Goal: Communication & Community: Answer question/provide support

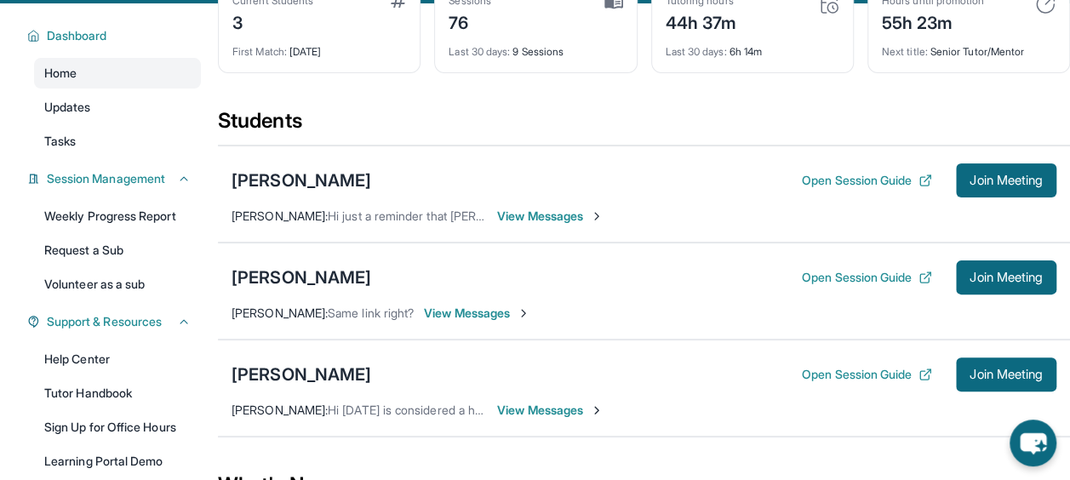
scroll to position [142, 0]
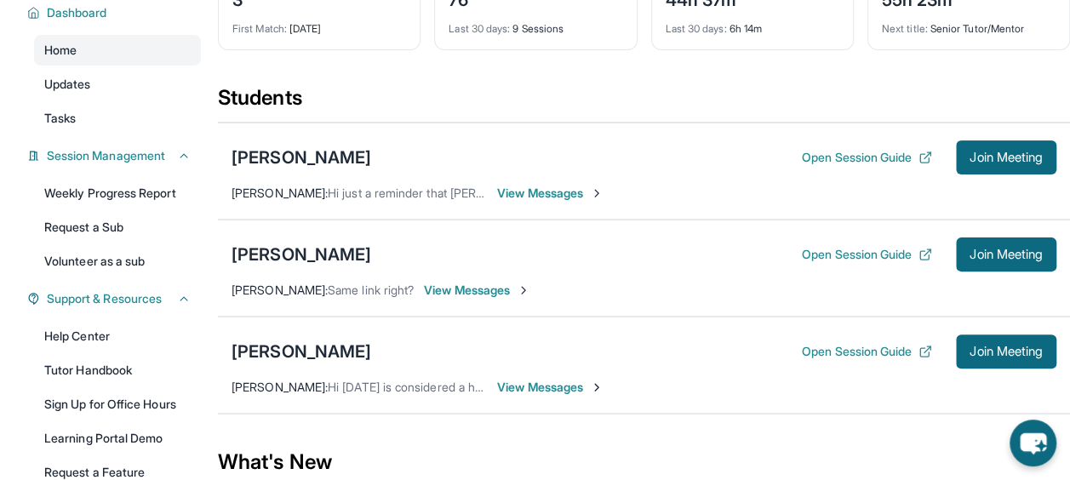
click at [536, 367] on div "[PERSON_NAME] Open Session Guide Join Meeting [PERSON_NAME] : Hi [DATE] is cons…" at bounding box center [644, 365] width 852 height 97
click at [531, 379] on span "View Messages" at bounding box center [550, 387] width 106 height 17
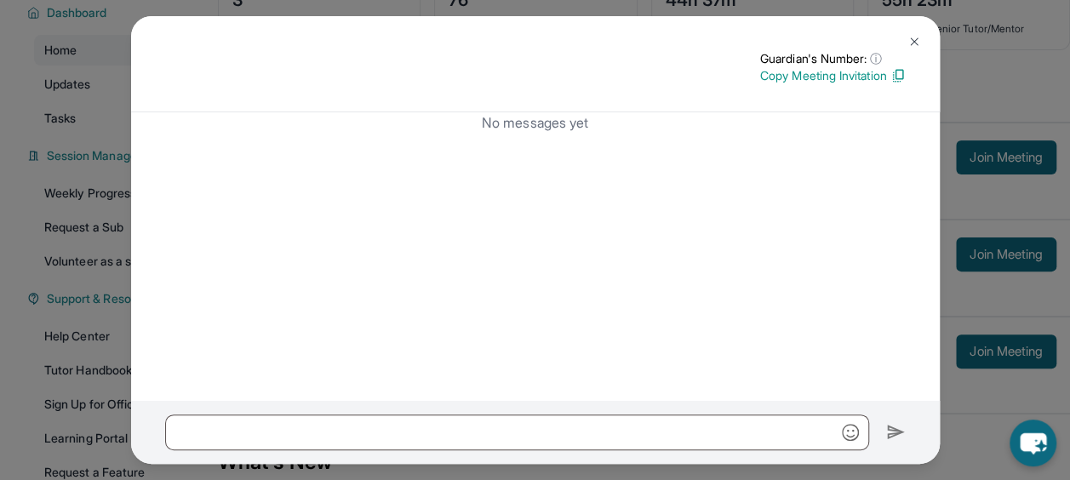
click at [529, 408] on div at bounding box center [535, 432] width 808 height 63
click at [494, 413] on div at bounding box center [535, 432] width 808 height 63
click at [476, 411] on div at bounding box center [535, 432] width 808 height 63
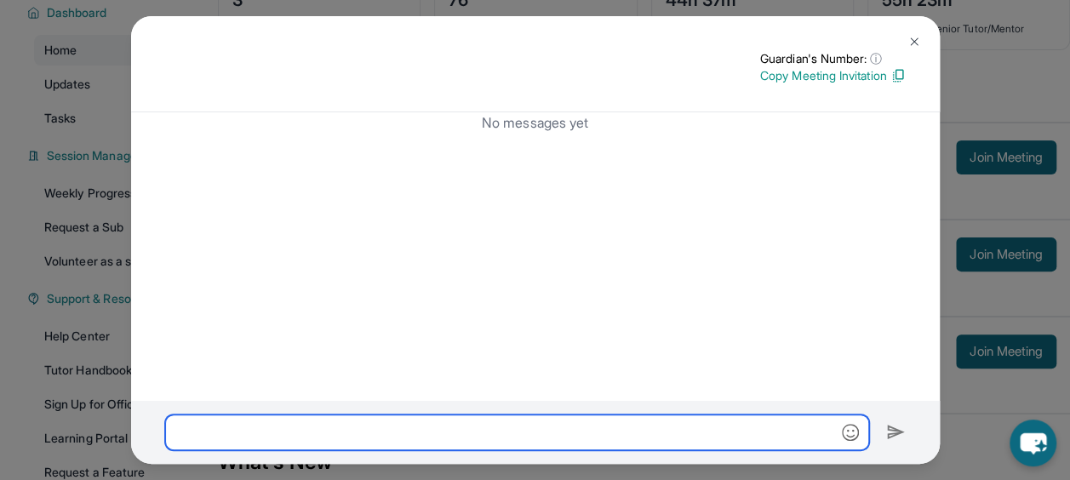
click at [457, 421] on input "text" at bounding box center [517, 432] width 704 height 36
paste input "**********"
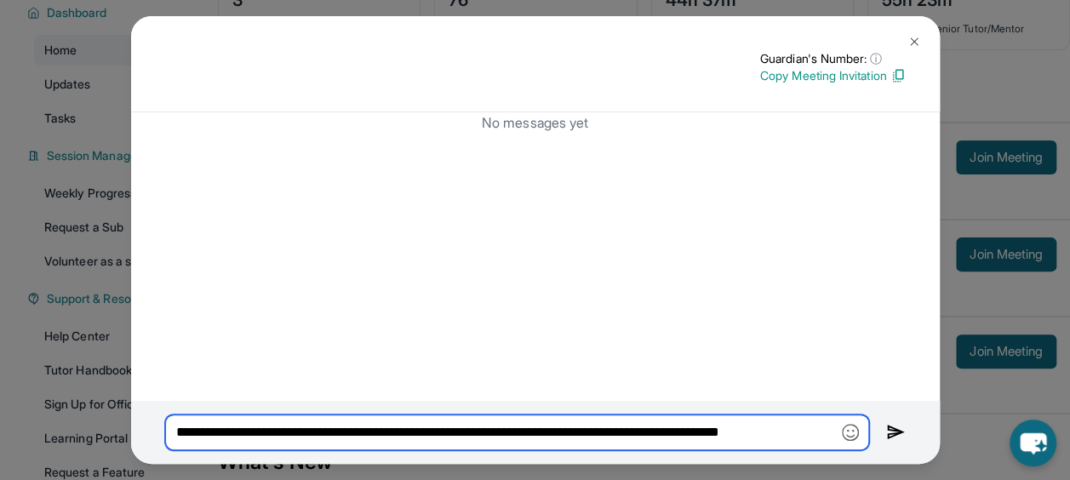
type input "**********"
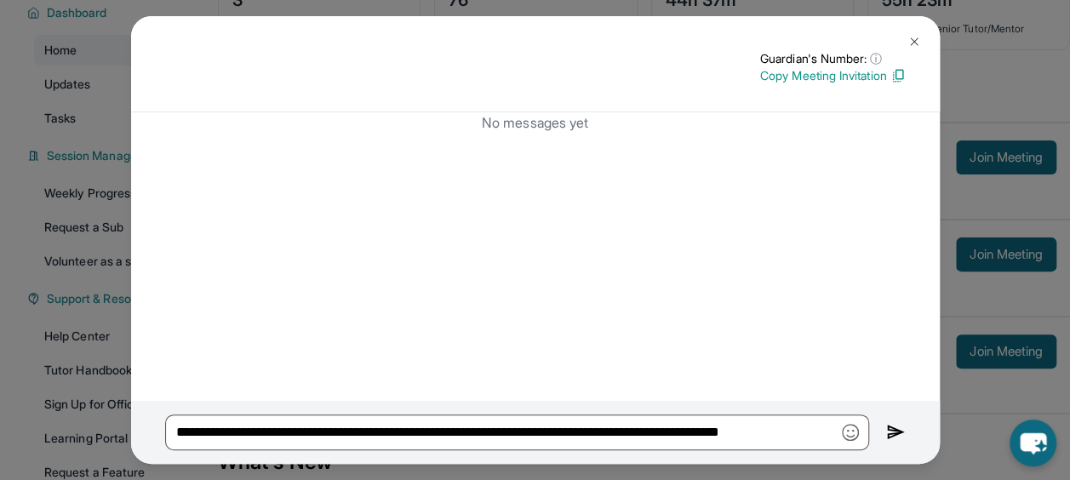
click at [889, 427] on img at bounding box center [896, 432] width 20 height 20
click at [899, 38] on button at bounding box center [914, 42] width 34 height 34
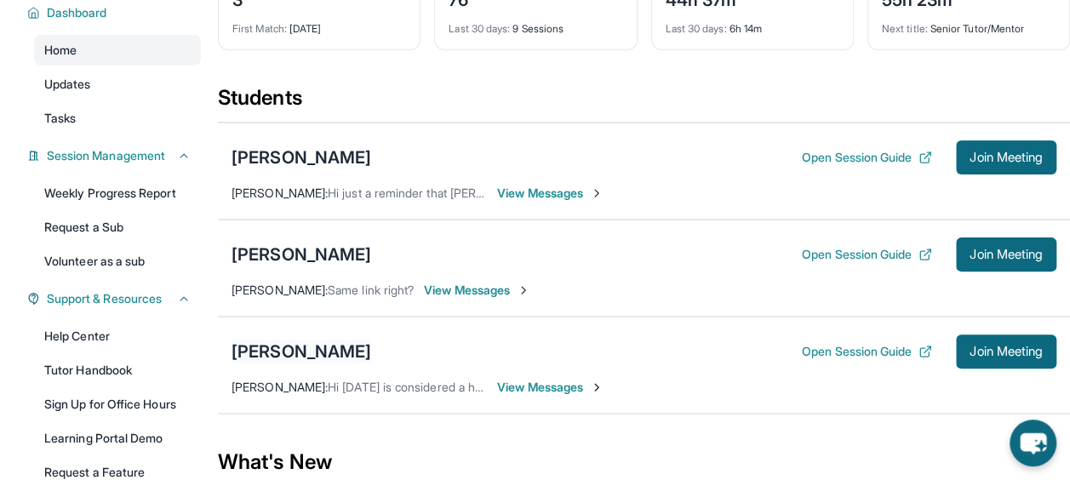
click at [289, 355] on div "Antonio Vega" at bounding box center [301, 352] width 140 height 24
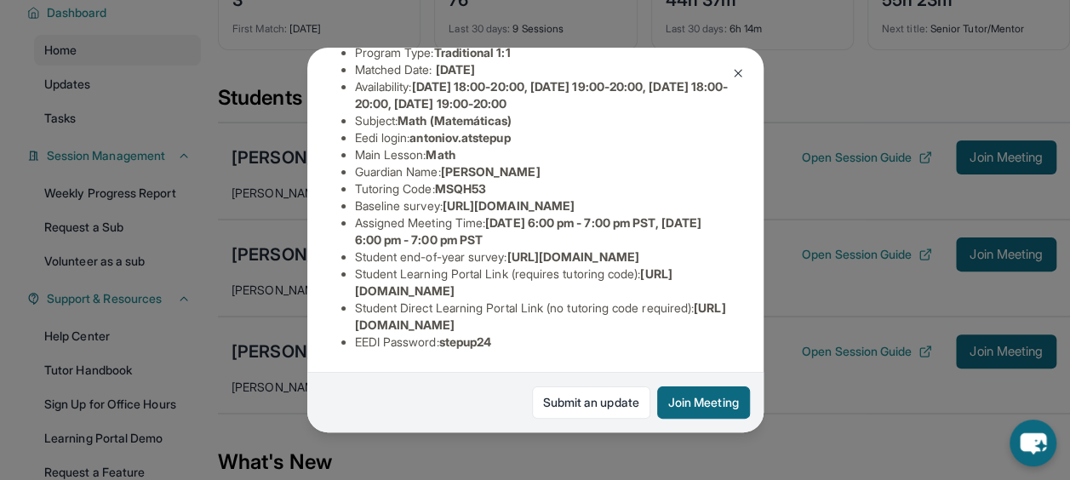
scroll to position [357, 0]
click at [739, 61] on button at bounding box center [738, 73] width 34 height 34
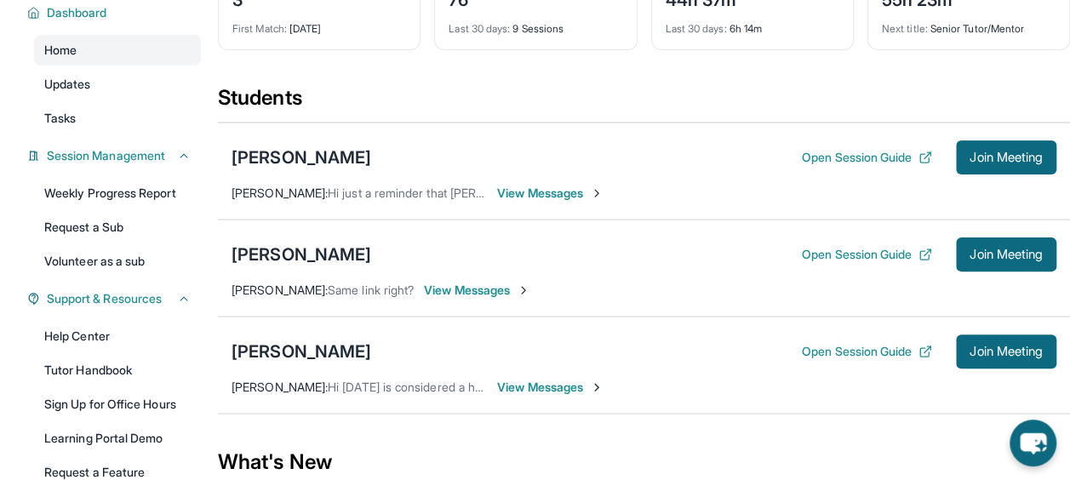
click at [568, 385] on span "View Messages" at bounding box center [550, 387] width 106 height 17
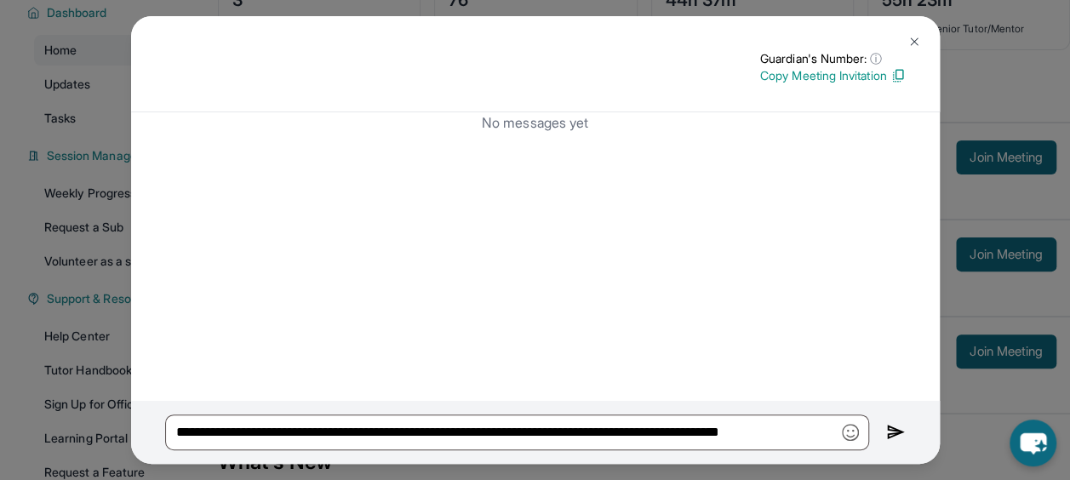
click at [915, 44] on img at bounding box center [914, 42] width 14 height 14
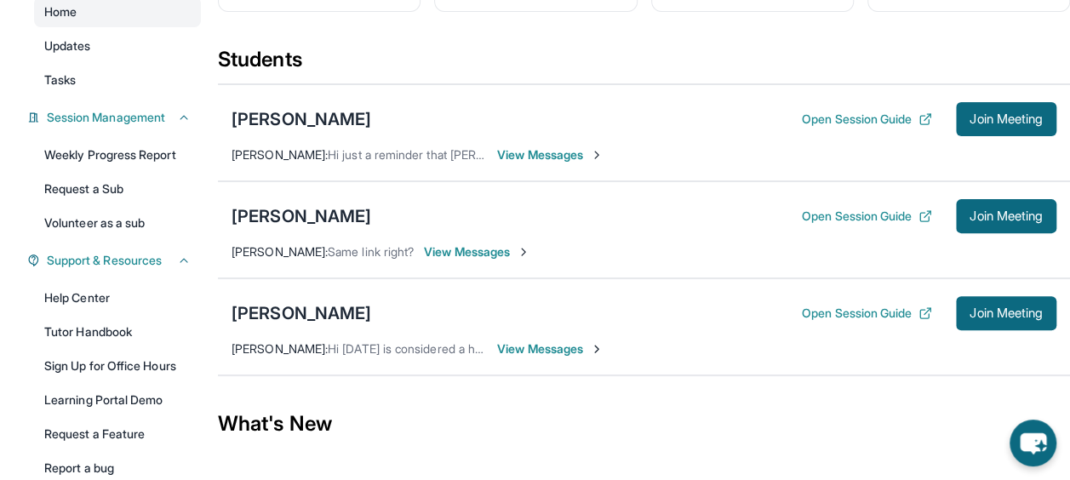
scroll to position [182, 0]
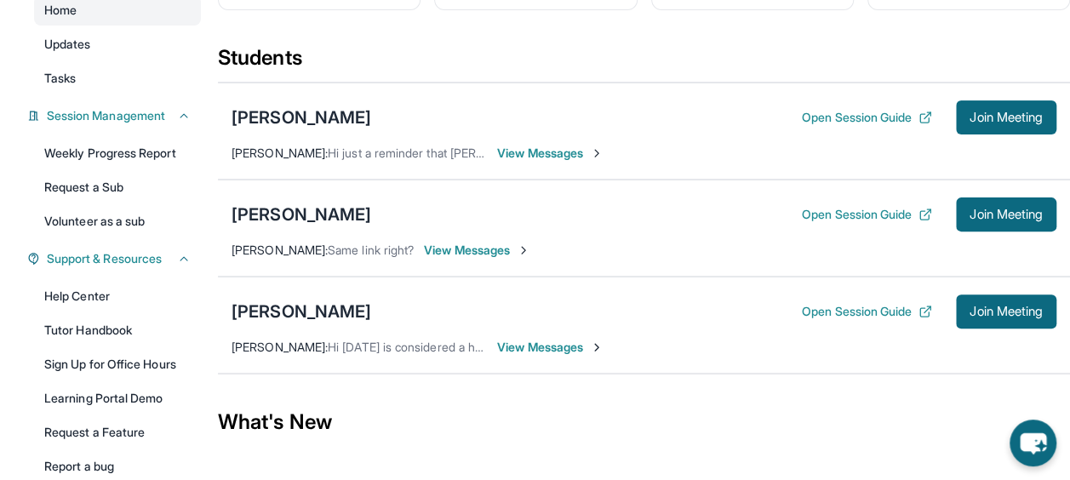
click at [532, 342] on span "View Messages" at bounding box center [550, 347] width 106 height 17
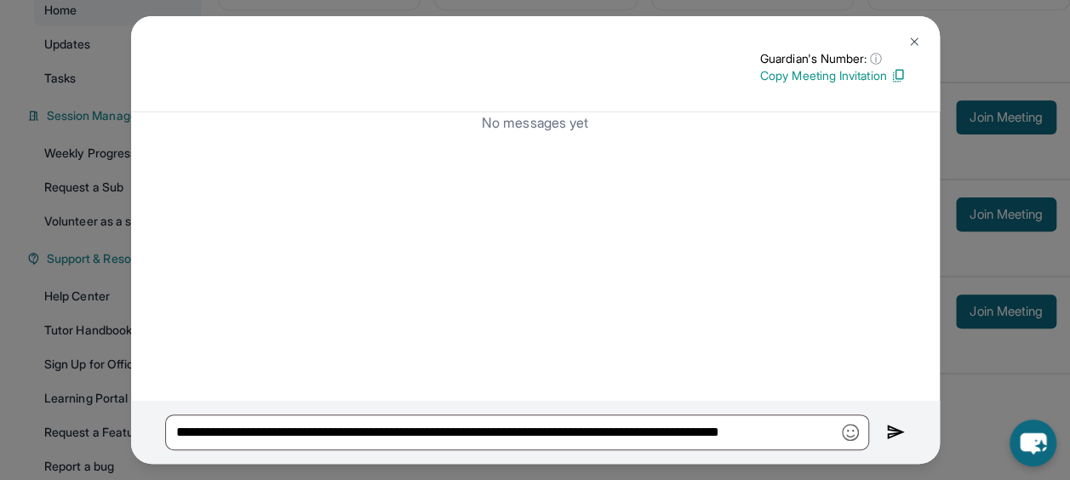
click at [918, 41] on img at bounding box center [914, 42] width 14 height 14
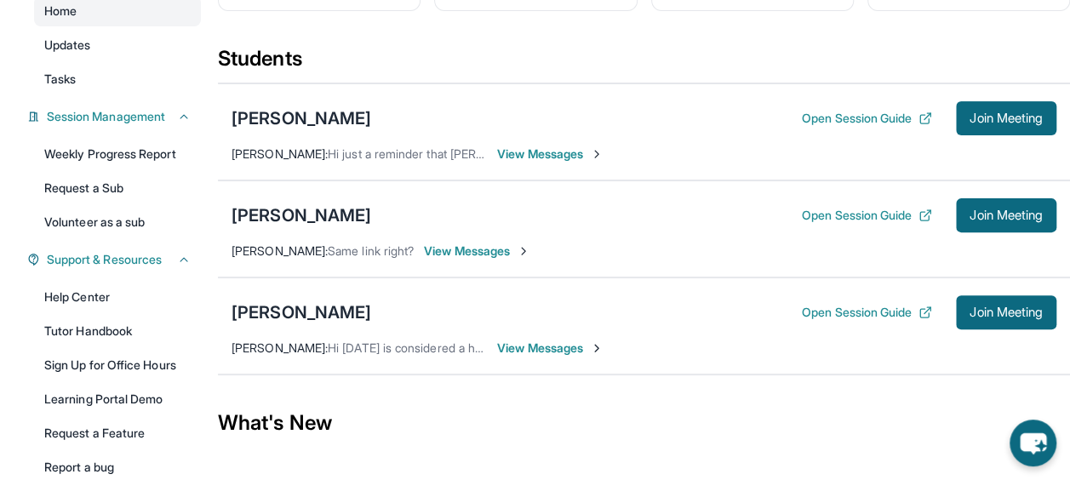
scroll to position [192, 0]
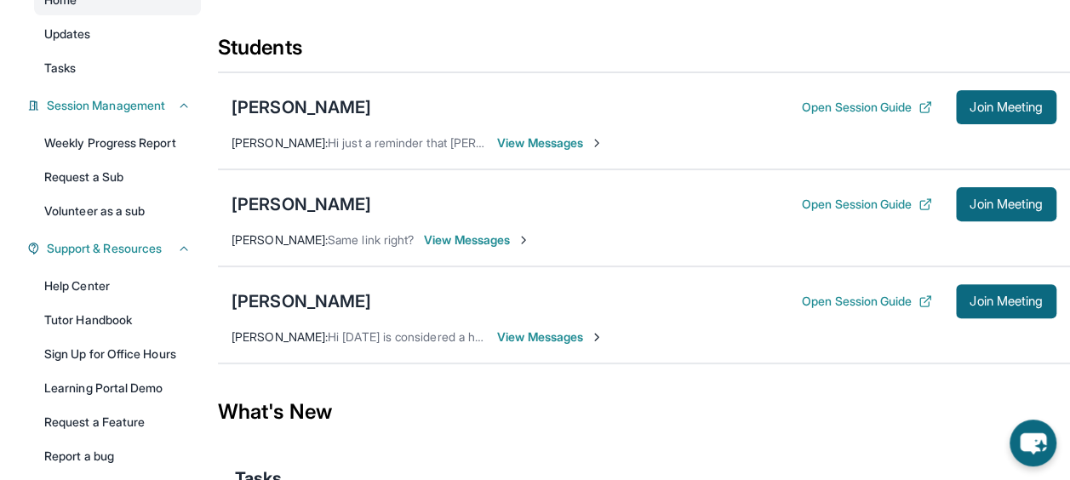
click at [532, 328] on span "View Messages" at bounding box center [550, 336] width 106 height 17
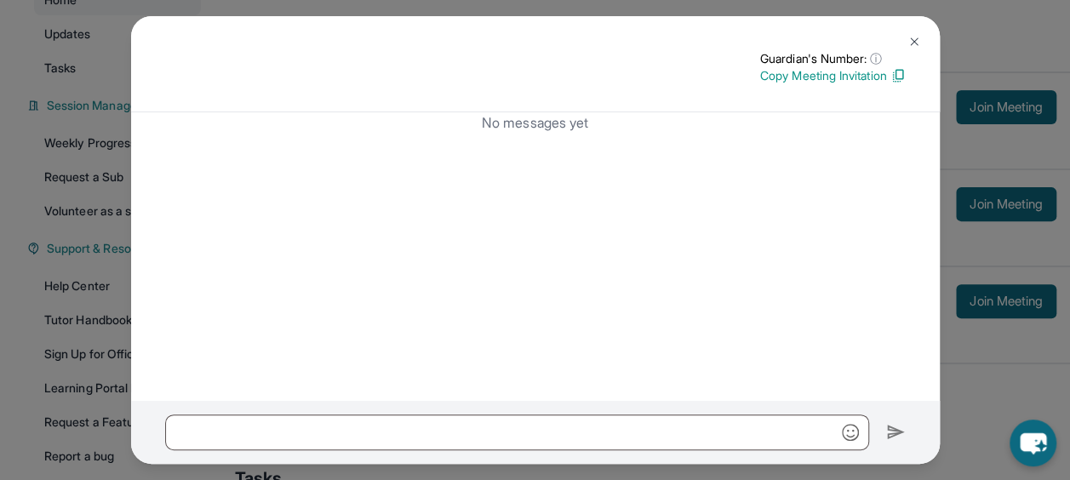
click at [902, 39] on button at bounding box center [914, 42] width 34 height 34
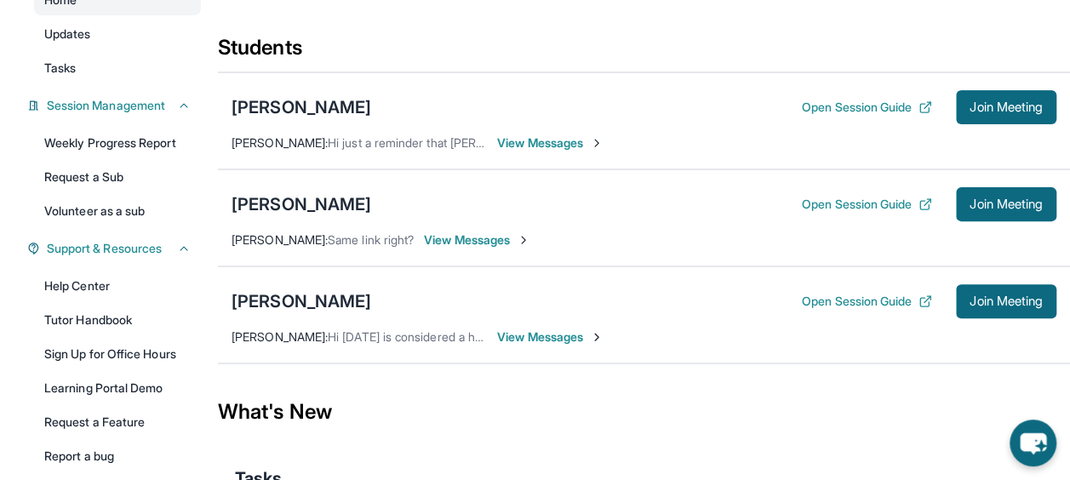
click at [550, 328] on span "View Messages" at bounding box center [550, 336] width 106 height 17
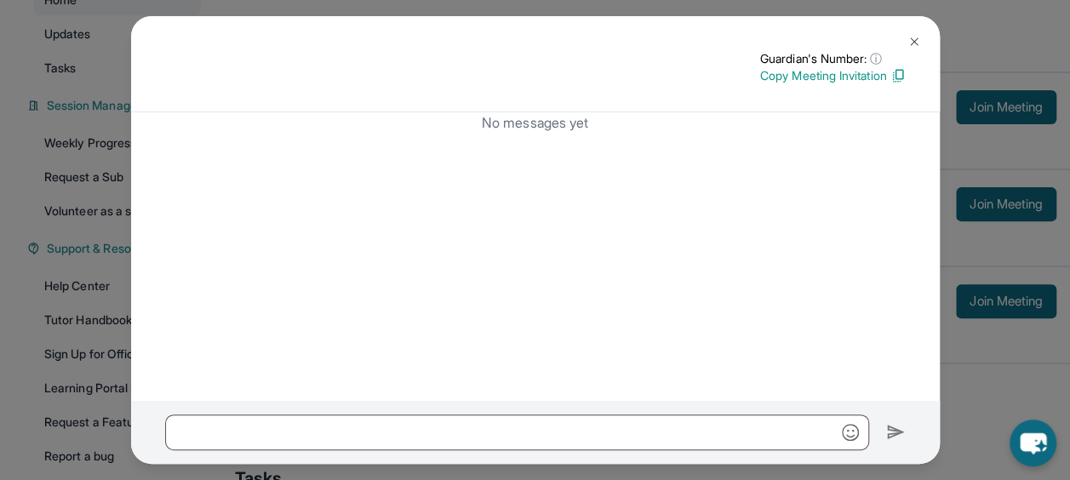
click at [910, 35] on img at bounding box center [914, 42] width 14 height 14
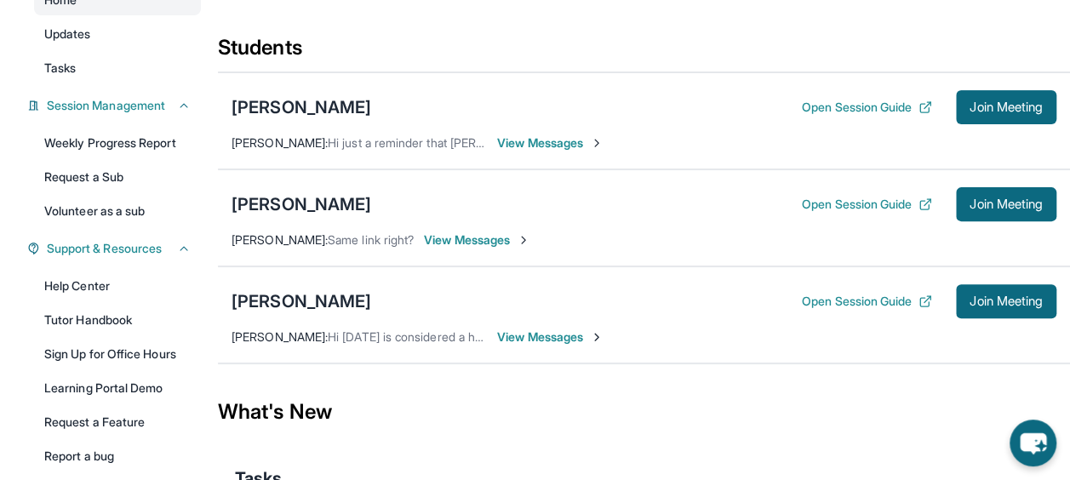
click at [544, 339] on span "View Messages" at bounding box center [550, 336] width 106 height 17
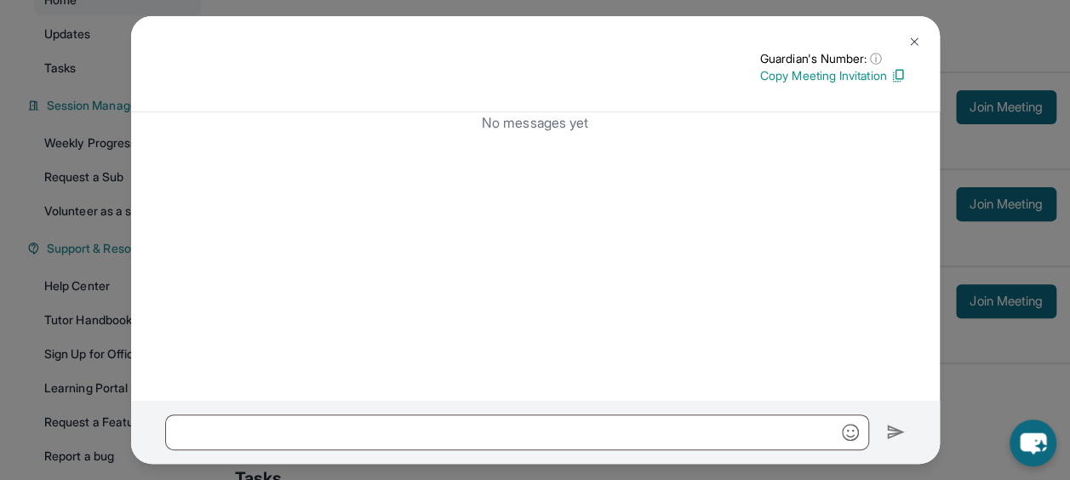
drag, startPoint x: 473, startPoint y: 436, endPoint x: 374, endPoint y: 381, distance: 113.5
click at [359, 388] on div "No messages yet" at bounding box center [535, 256] width 808 height 288
click at [902, 39] on button at bounding box center [914, 42] width 34 height 34
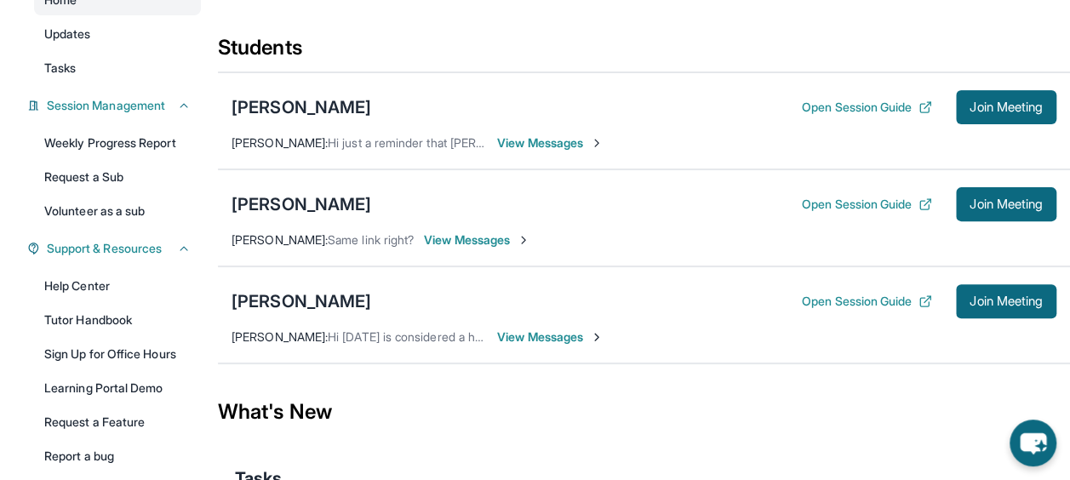
click at [550, 133] on div "Sebastian Iglesias Open Session Guide Join Meeting Rachel Baidoo : Hi just a re…" at bounding box center [644, 120] width 852 height 97
click at [545, 140] on span "View Messages" at bounding box center [550, 142] width 106 height 17
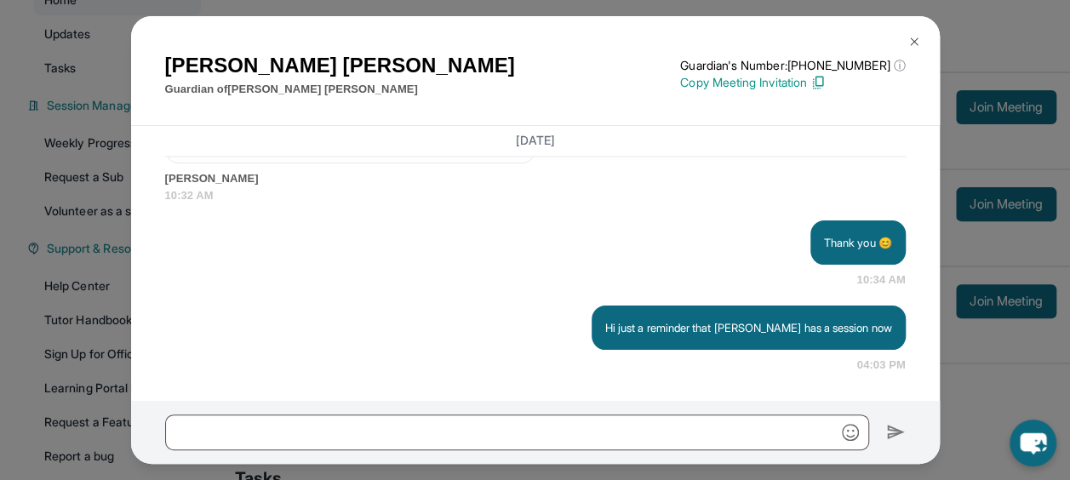
scroll to position [4792, 0]
click at [905, 31] on button at bounding box center [914, 42] width 34 height 34
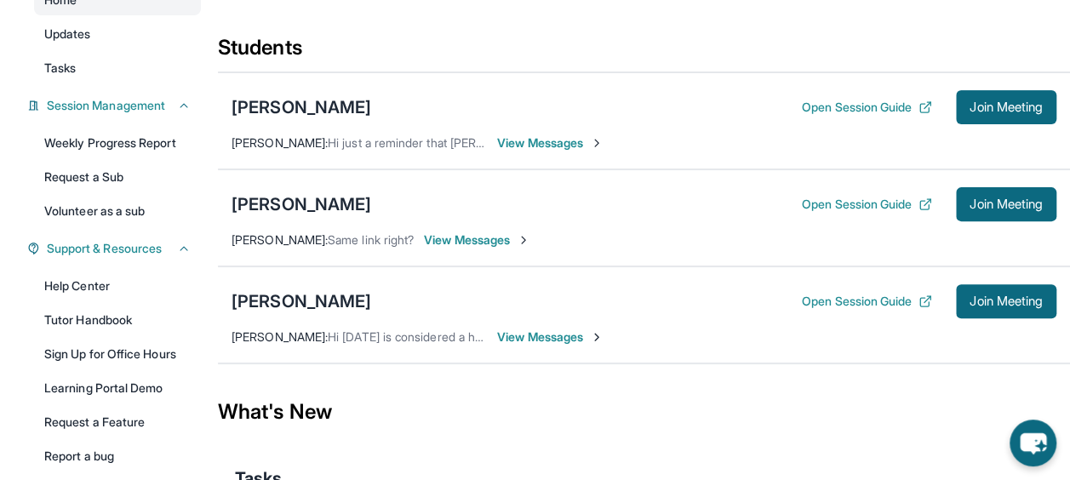
click at [470, 222] on div "Yu Xuan Fu Open Session Guide Join Meeting Zoey Huang : Same link right? View M…" at bounding box center [644, 217] width 852 height 97
click at [461, 237] on span "View Messages" at bounding box center [477, 239] width 106 height 17
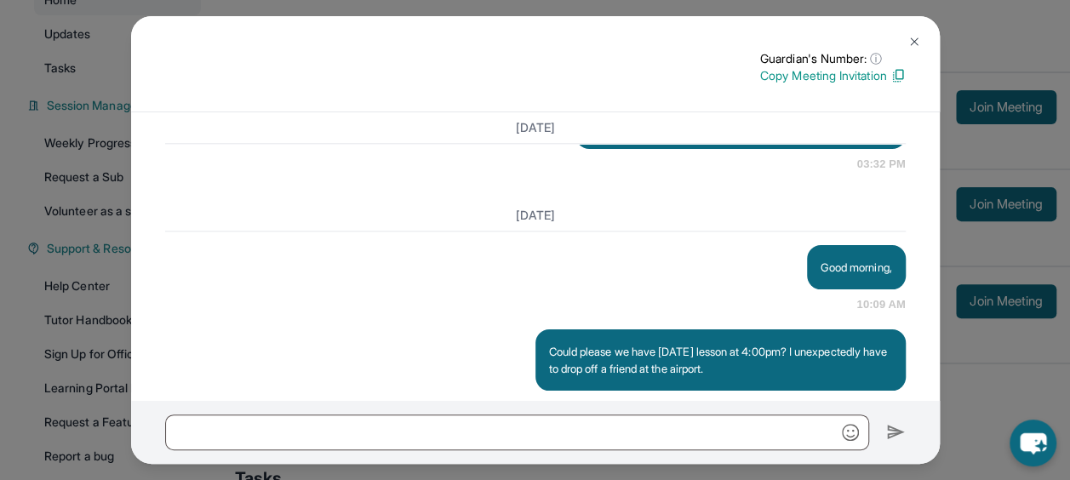
scroll to position [4630, 0]
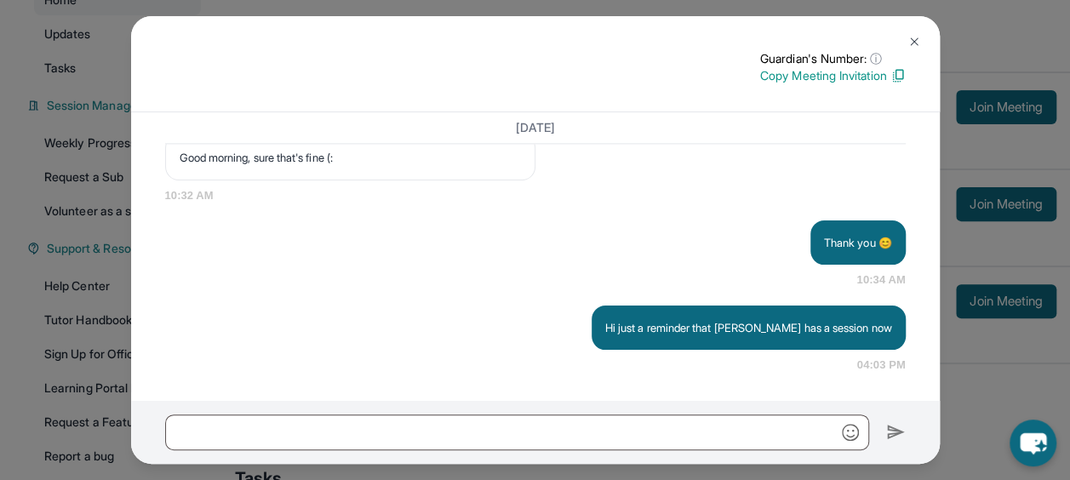
click at [912, 39] on img at bounding box center [914, 42] width 14 height 14
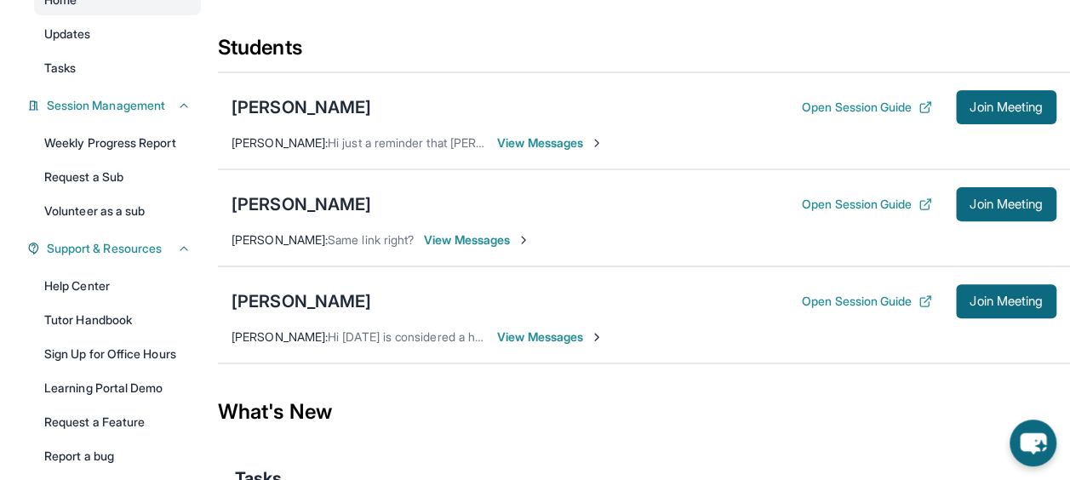
click at [545, 337] on span "View Messages" at bounding box center [550, 336] width 106 height 17
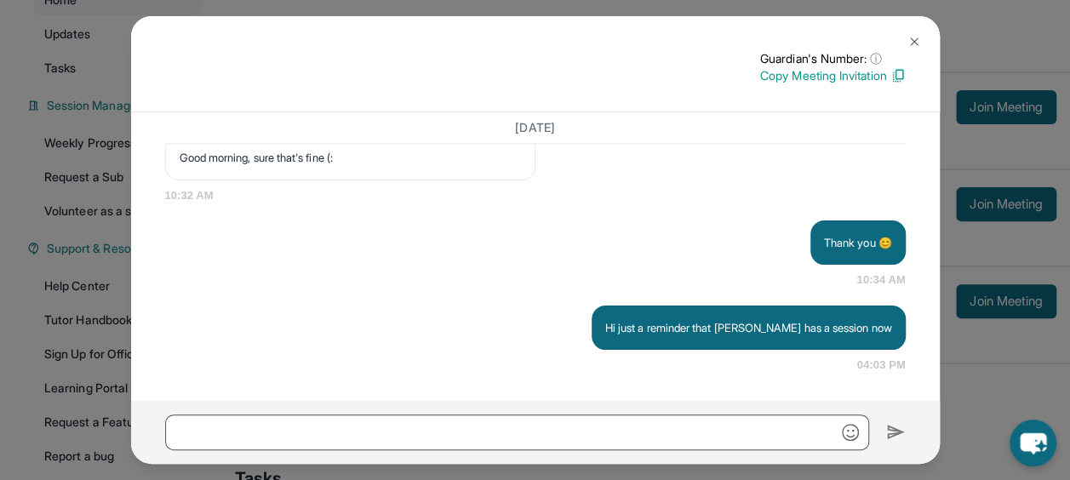
click at [915, 43] on img at bounding box center [914, 42] width 14 height 14
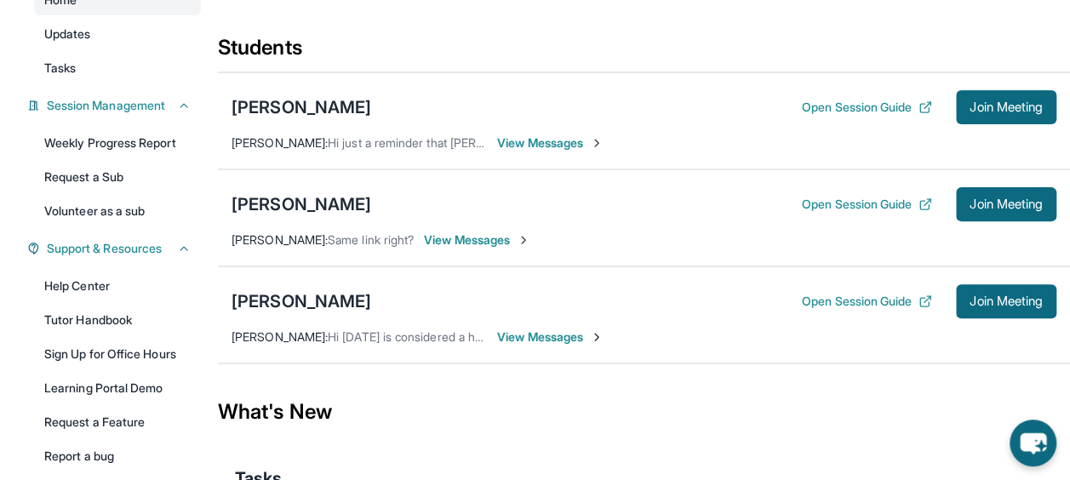
click at [530, 332] on span "View Messages" at bounding box center [550, 336] width 106 height 17
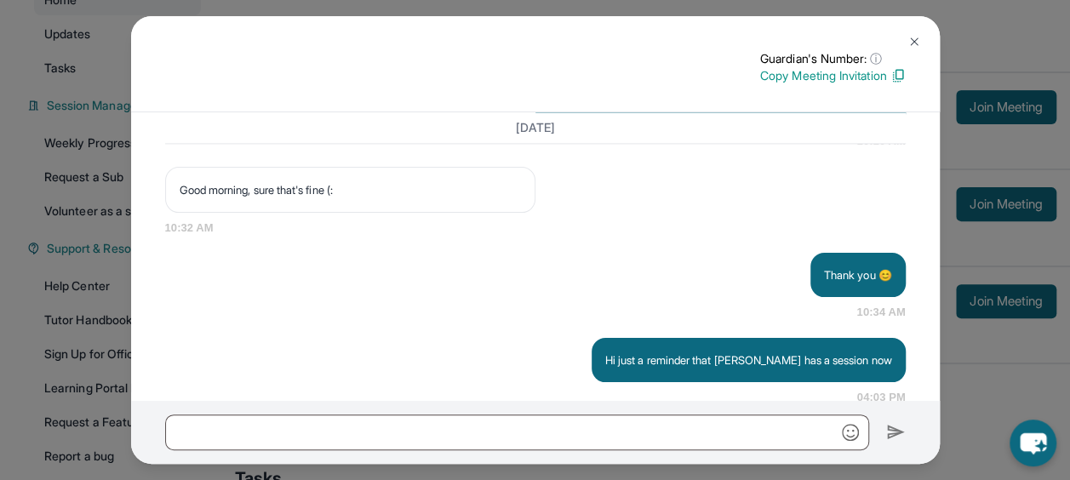
scroll to position [4458, 0]
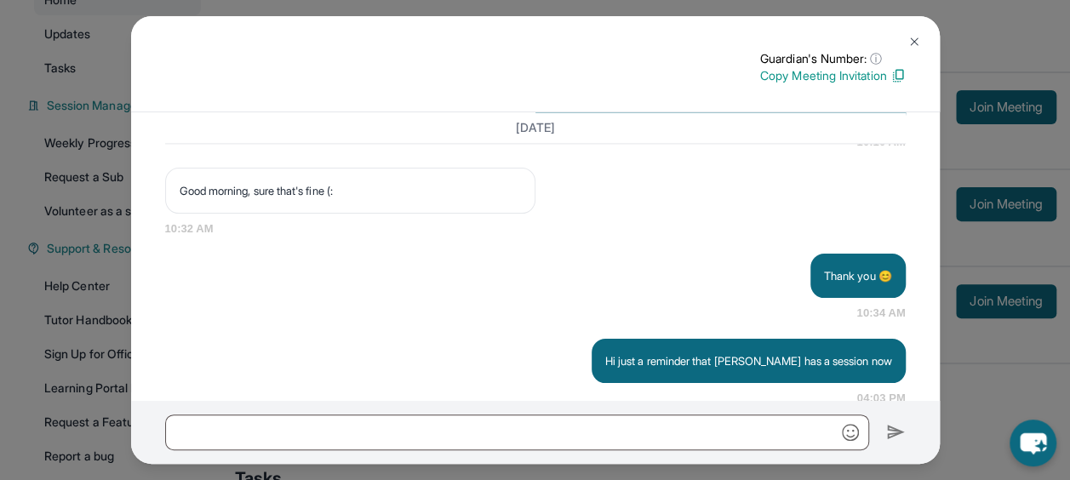
click at [907, 40] on img at bounding box center [914, 42] width 14 height 14
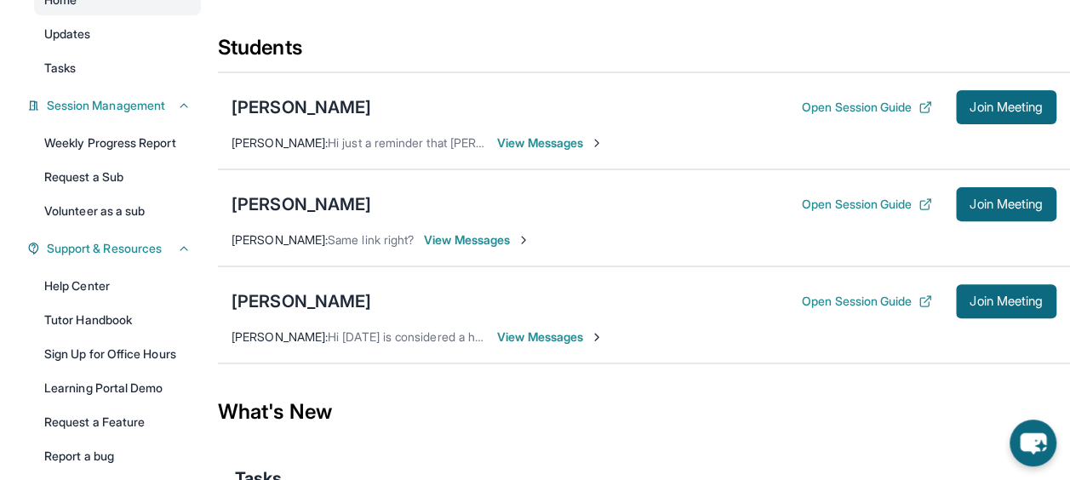
click at [471, 247] on div "Yu Xuan Fu Open Session Guide Join Meeting Zoey Huang : Same link right? View M…" at bounding box center [644, 217] width 852 height 97
click at [471, 237] on span "View Messages" at bounding box center [477, 239] width 106 height 17
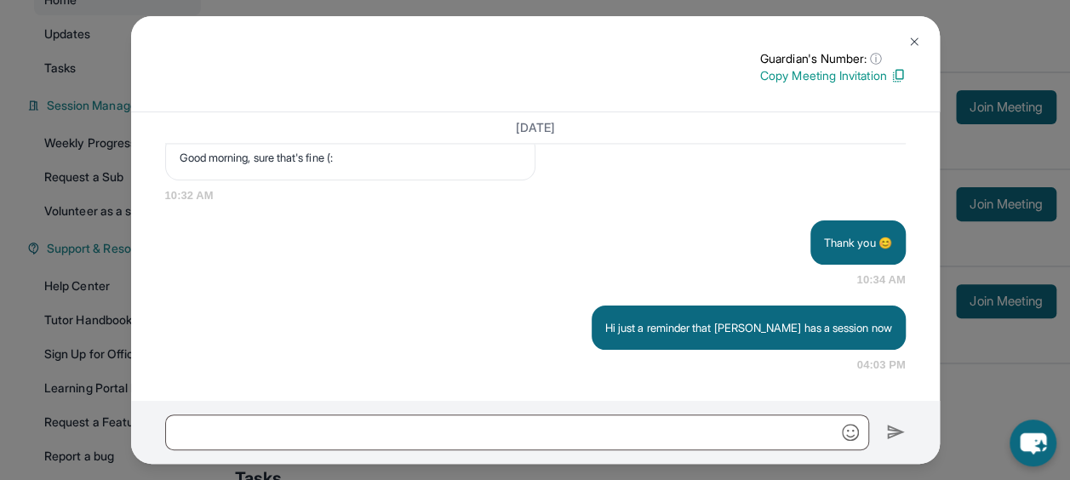
scroll to position [4630, 0]
click at [910, 43] on img at bounding box center [914, 42] width 14 height 14
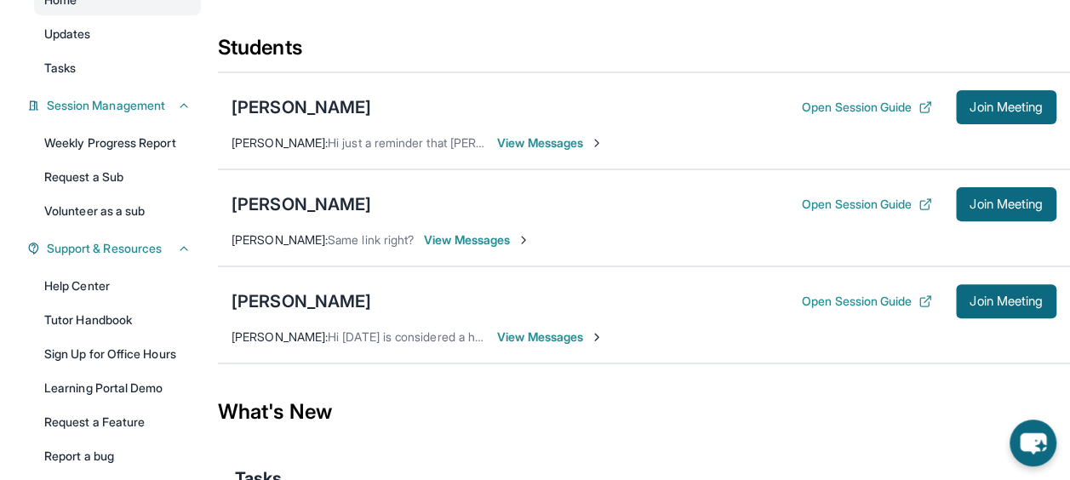
click at [526, 333] on span "View Messages" at bounding box center [550, 336] width 106 height 17
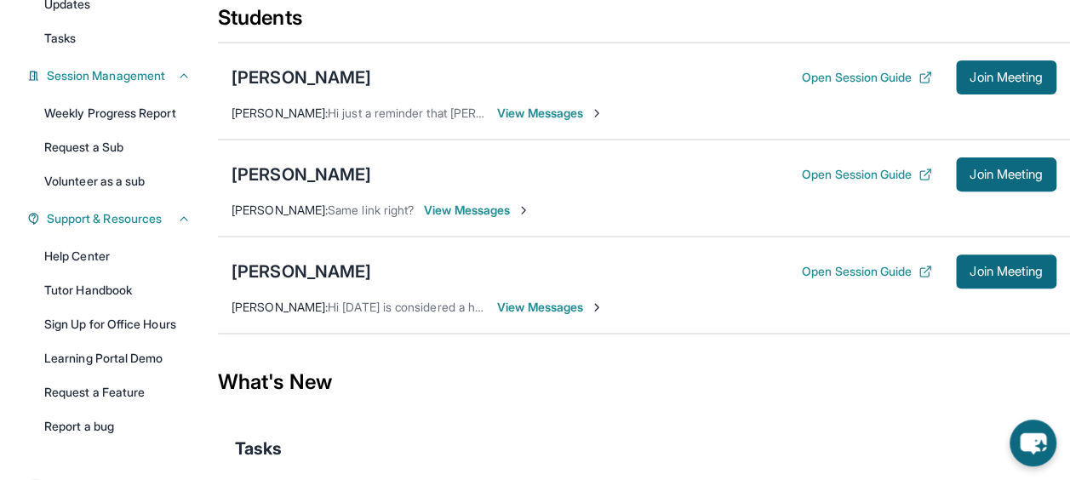
scroll to position [223, 0]
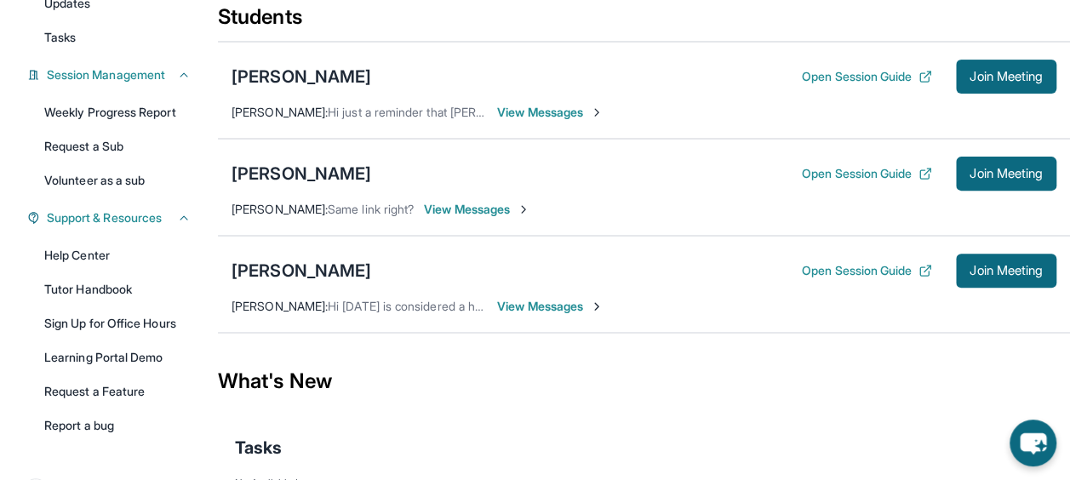
click at [540, 307] on span "View Messages" at bounding box center [550, 306] width 106 height 17
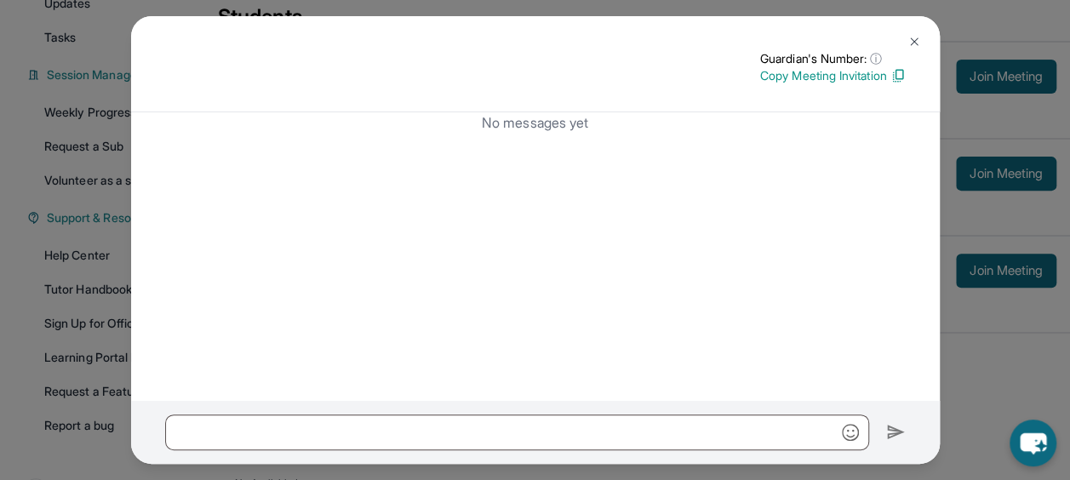
scroll to position [305, 0]
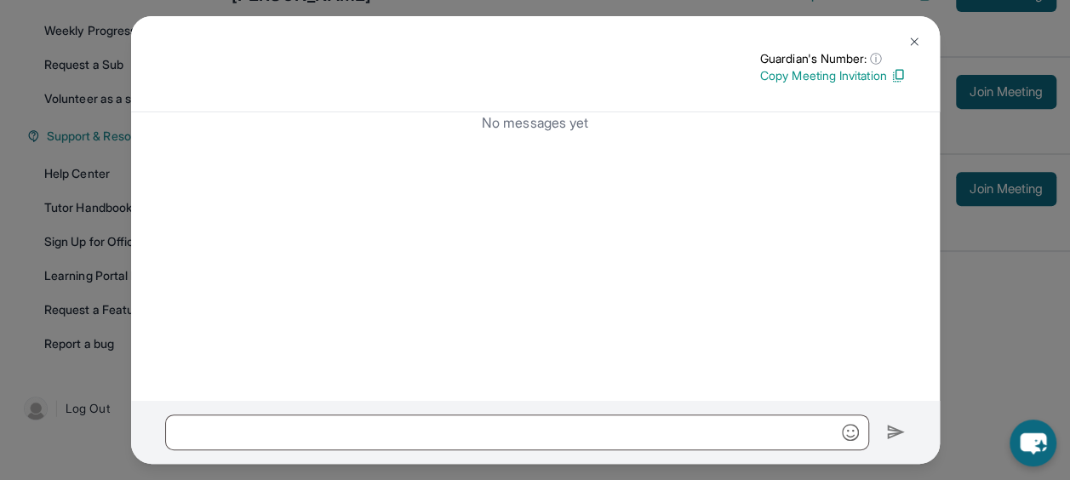
click at [908, 26] on button at bounding box center [914, 42] width 34 height 34
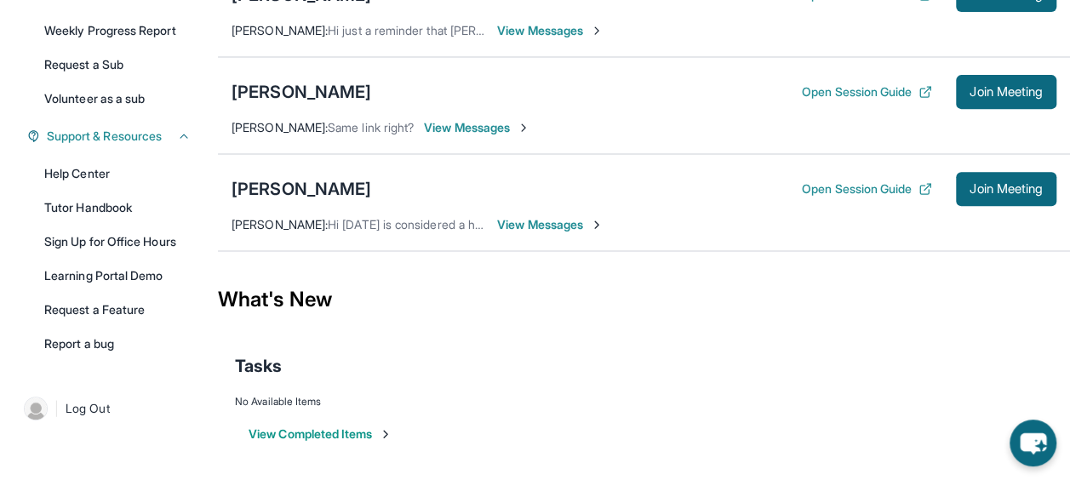
click at [451, 134] on div "[PERSON_NAME] Fu Open Session Guide Join Meeting [PERSON_NAME] : Same link righ…" at bounding box center [644, 105] width 852 height 97
click at [449, 128] on span "View Messages" at bounding box center [477, 127] width 106 height 17
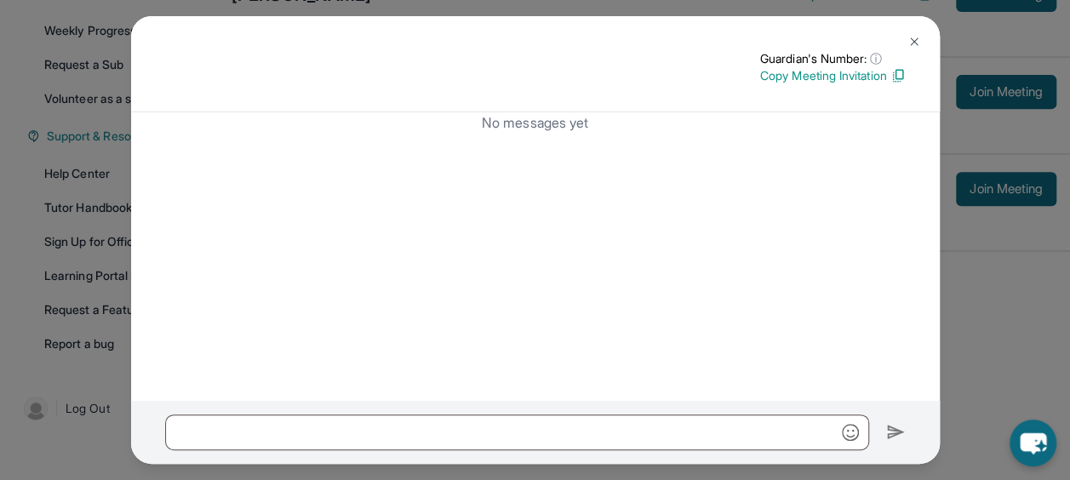
click at [929, 35] on div "Guardian's Number: ⓘ This isn't the guardian's real number — it's a private for…" at bounding box center [535, 64] width 808 height 96
click at [915, 36] on img at bounding box center [914, 42] width 14 height 14
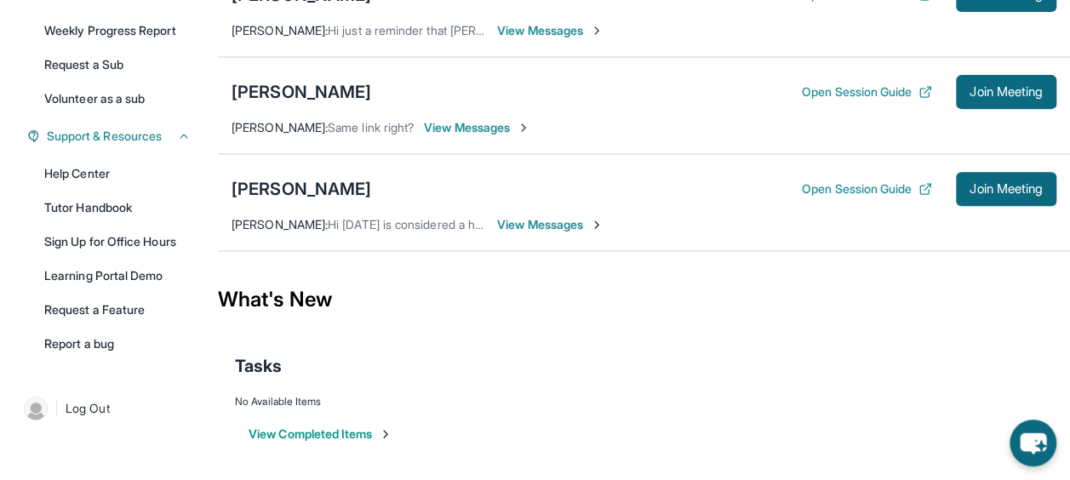
click at [530, 30] on span "View Messages" at bounding box center [550, 30] width 106 height 17
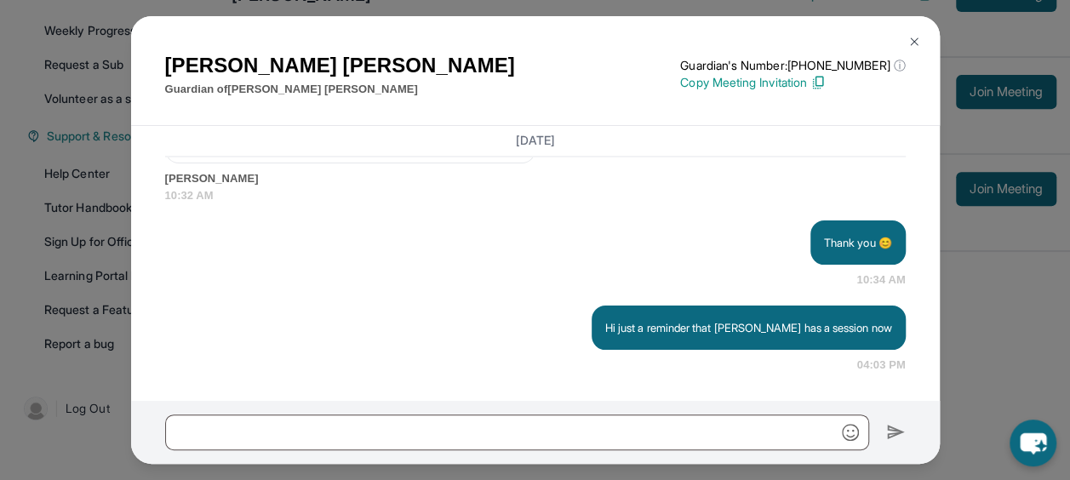
scroll to position [4792, 0]
click at [911, 46] on img at bounding box center [914, 42] width 14 height 14
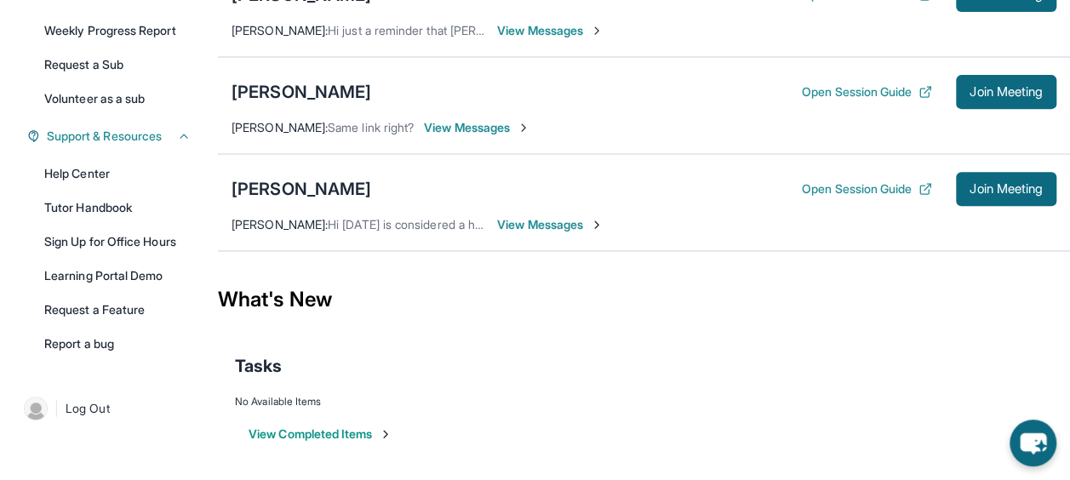
click at [595, 227] on img at bounding box center [597, 225] width 14 height 14
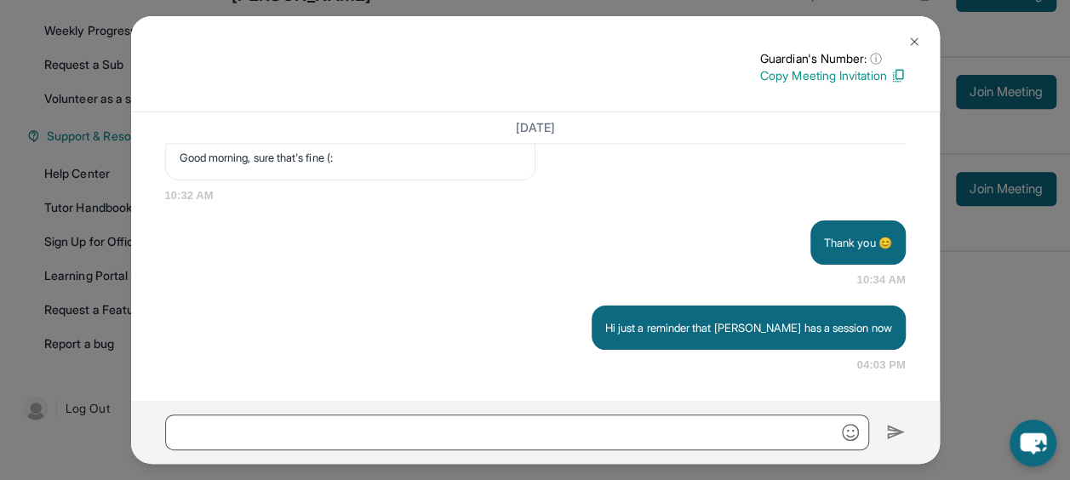
scroll to position [4630, 0]
click at [895, 78] on img at bounding box center [897, 75] width 15 height 15
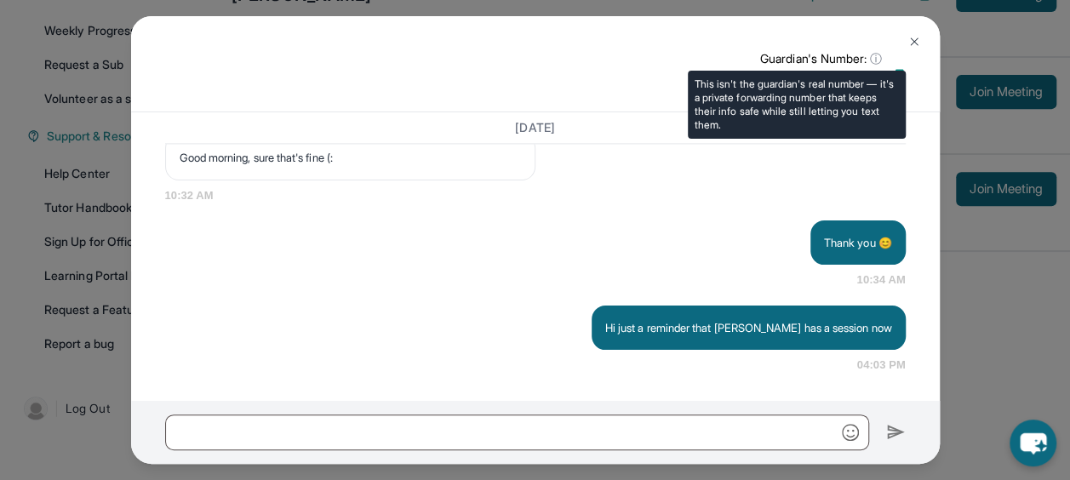
click at [899, 62] on p "Guardian's Number: ⓘ" at bounding box center [833, 58] width 146 height 17
click at [874, 59] on span "ⓘ" at bounding box center [876, 58] width 12 height 17
drag, startPoint x: 874, startPoint y: 59, endPoint x: 827, endPoint y: 56, distance: 46.9
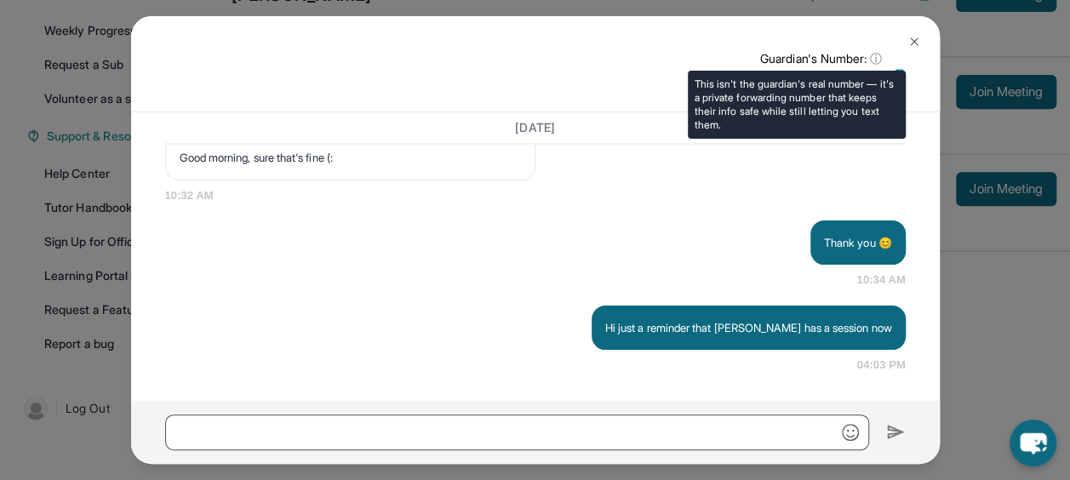
click at [827, 56] on p "Guardian's Number: ⓘ" at bounding box center [833, 58] width 146 height 17
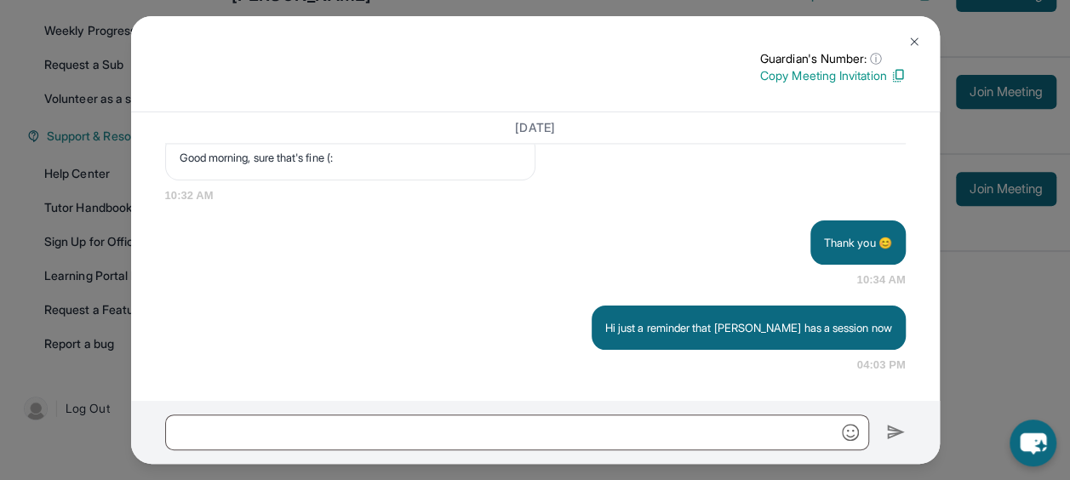
click at [642, 270] on div "Thank you 😊 10:34 AM" at bounding box center [535, 254] width 740 height 68
click at [904, 43] on button at bounding box center [914, 42] width 34 height 34
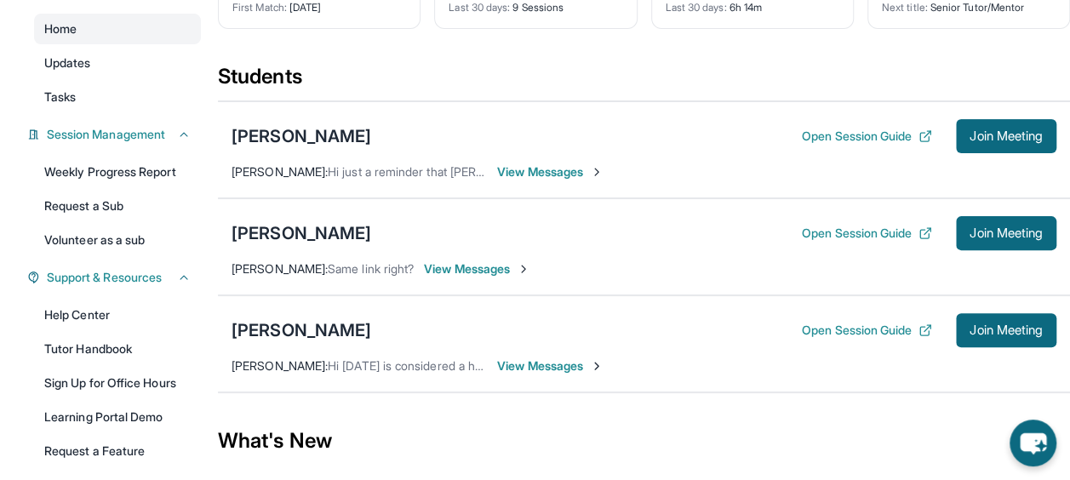
scroll to position [162, 0]
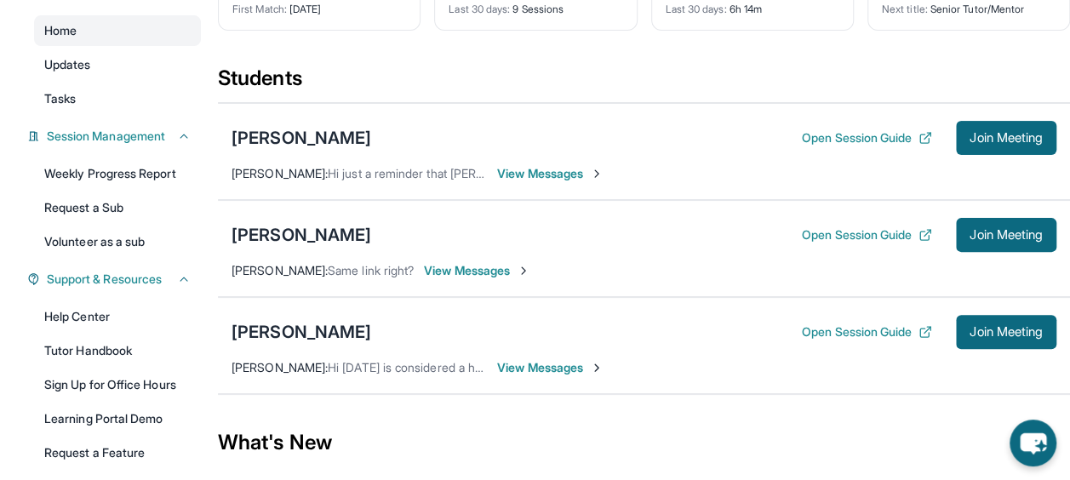
click at [538, 365] on span "View Messages" at bounding box center [550, 367] width 106 height 17
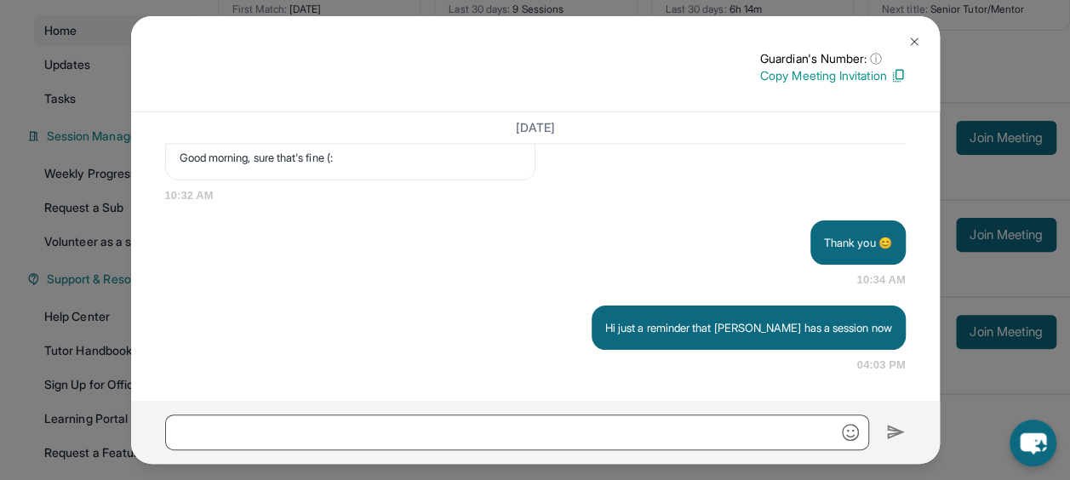
scroll to position [4630, 0]
click at [907, 46] on img at bounding box center [914, 42] width 14 height 14
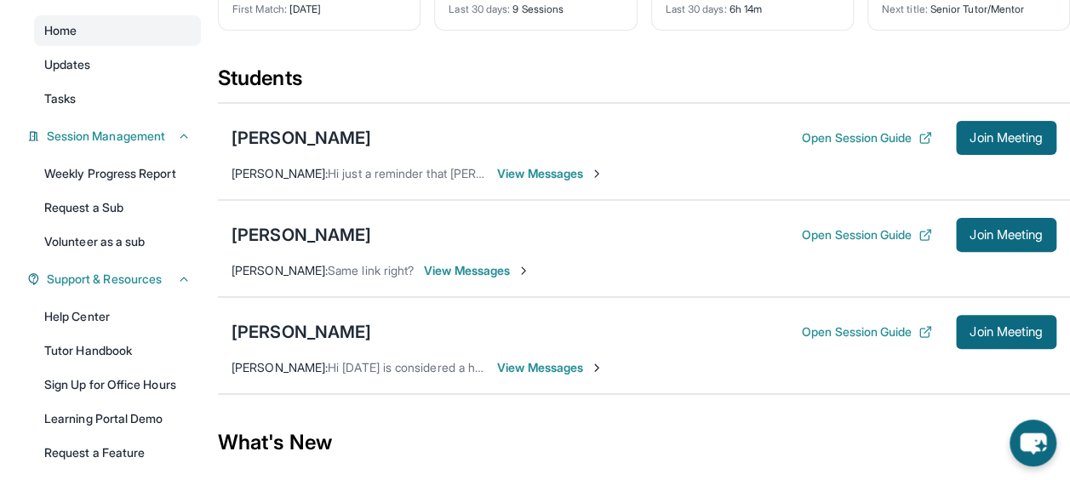
scroll to position [0, 0]
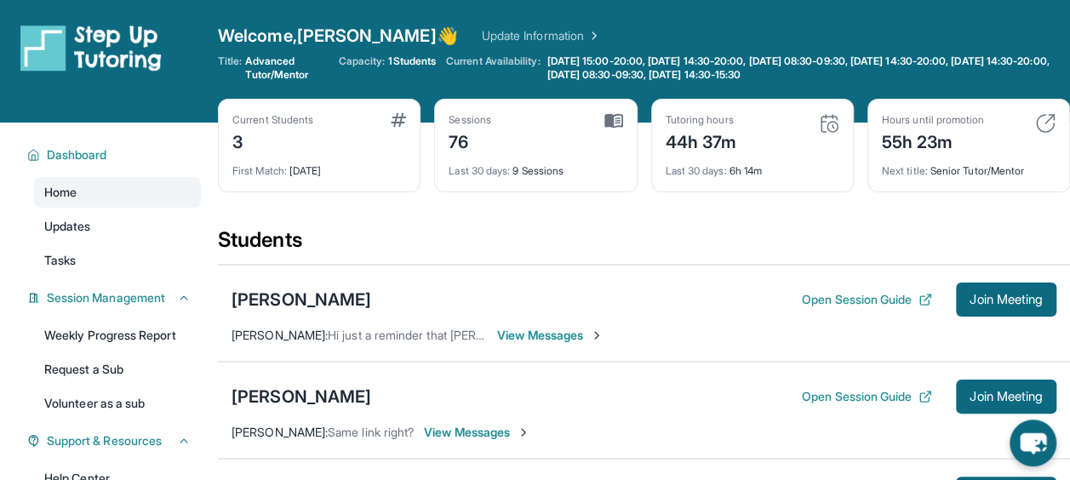
click at [133, 40] on img at bounding box center [90, 48] width 141 height 48
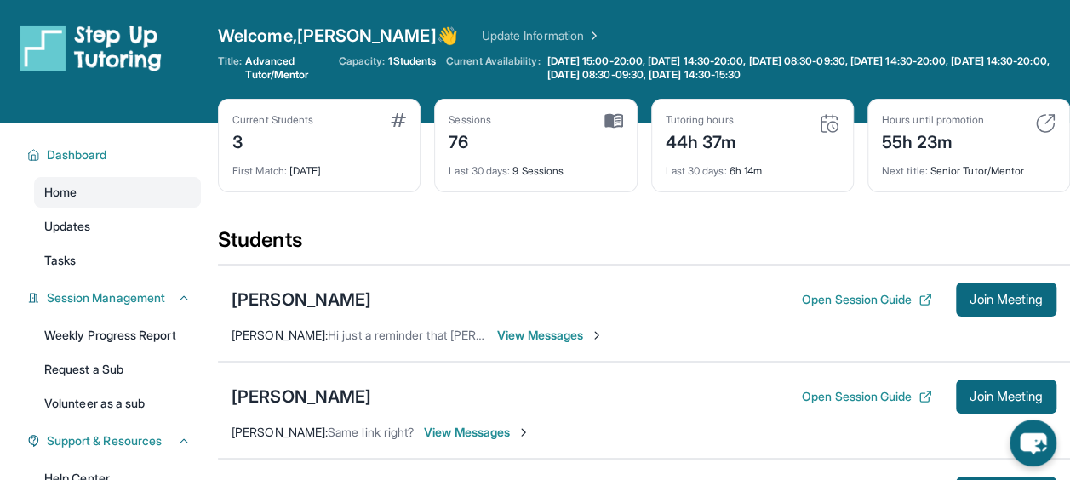
click at [133, 40] on img at bounding box center [90, 48] width 141 height 48
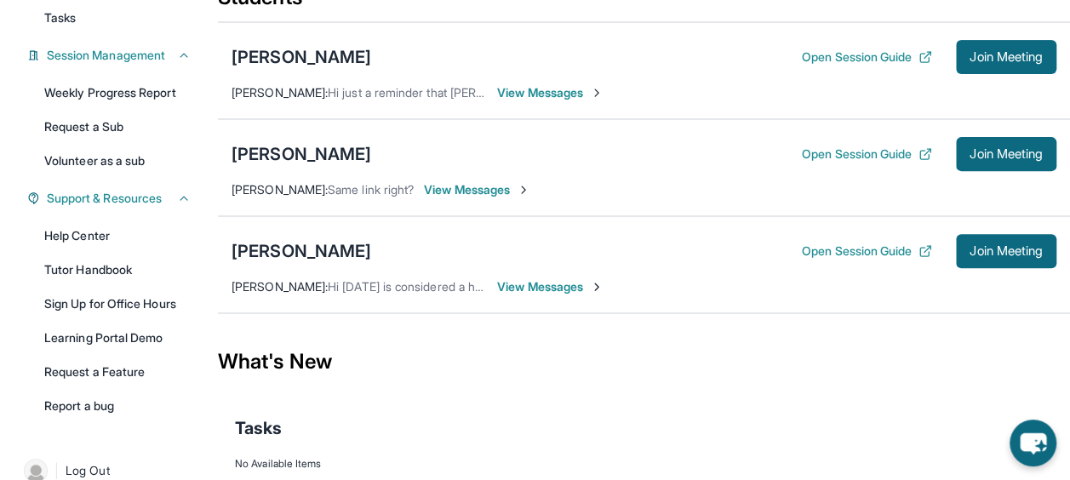
scroll to position [245, 0]
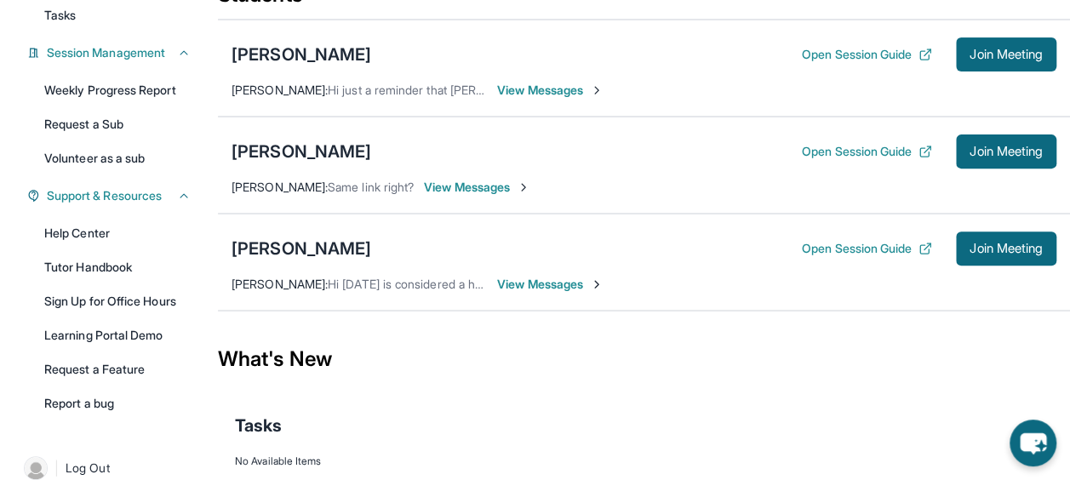
click at [407, 291] on div "[PERSON_NAME] Open Session Guide Join Meeting [PERSON_NAME] : Hi [DATE] is cons…" at bounding box center [644, 262] width 852 height 97
click at [523, 286] on span "View Messages" at bounding box center [550, 284] width 106 height 17
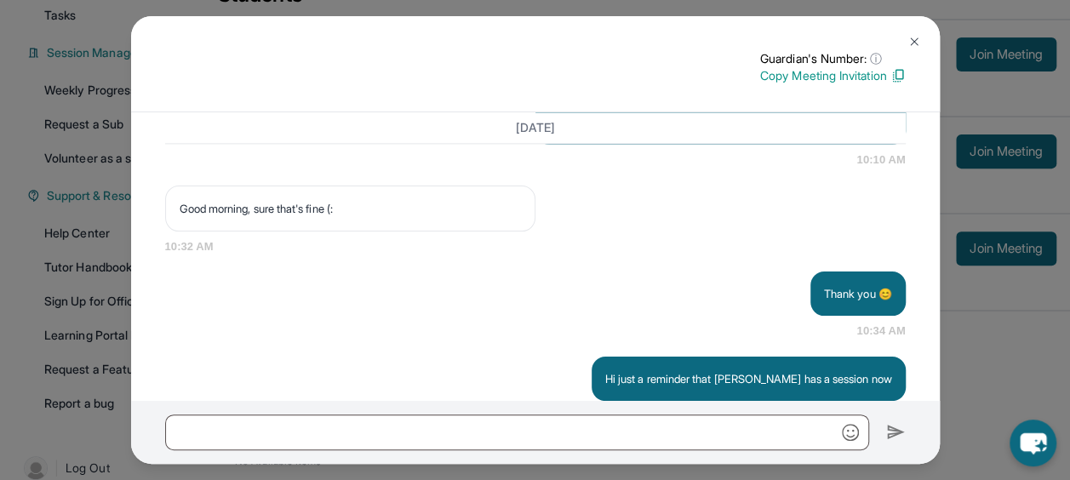
scroll to position [4630, 0]
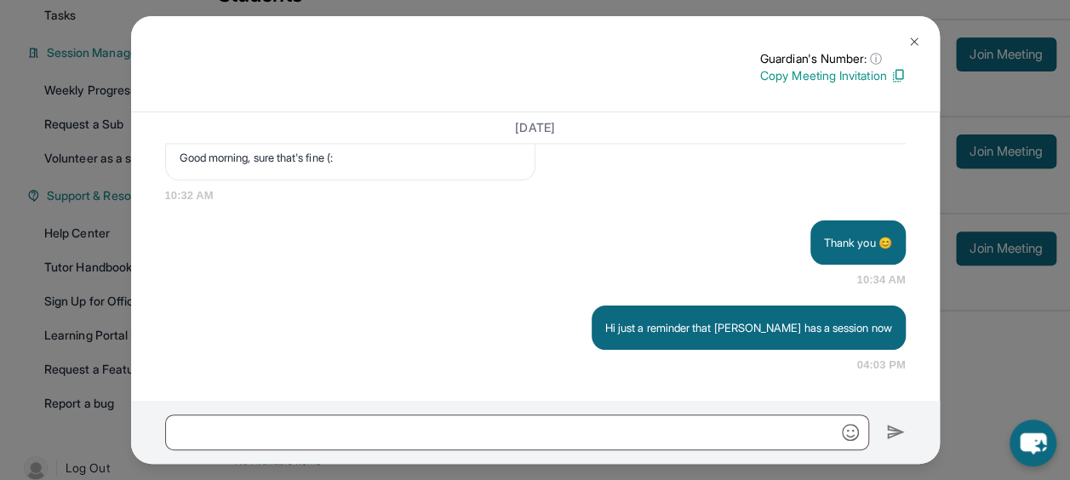
click at [895, 49] on div "Guardian's Number: ⓘ This isn't the guardian's real number — it's a private for…" at bounding box center [535, 64] width 808 height 96
click at [904, 44] on button at bounding box center [914, 42] width 34 height 34
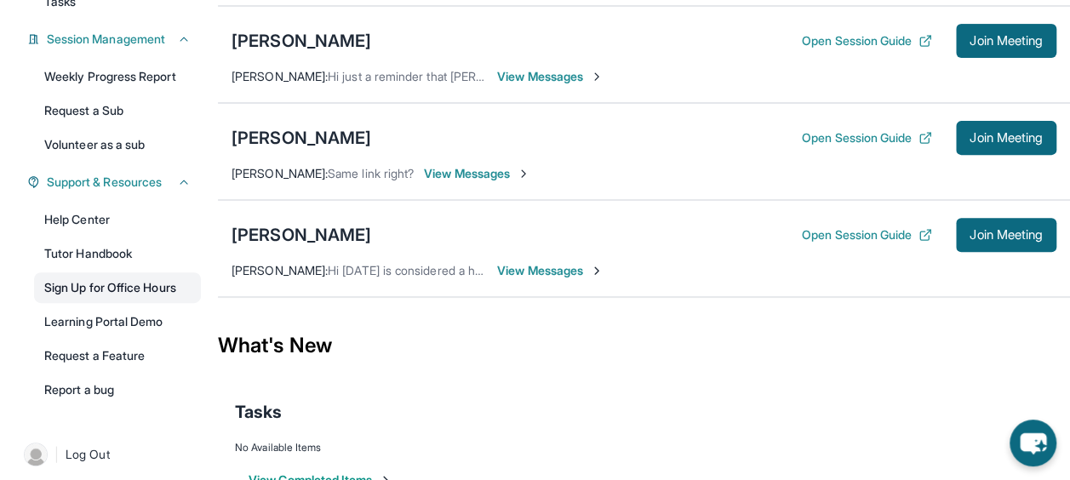
scroll to position [255, 0]
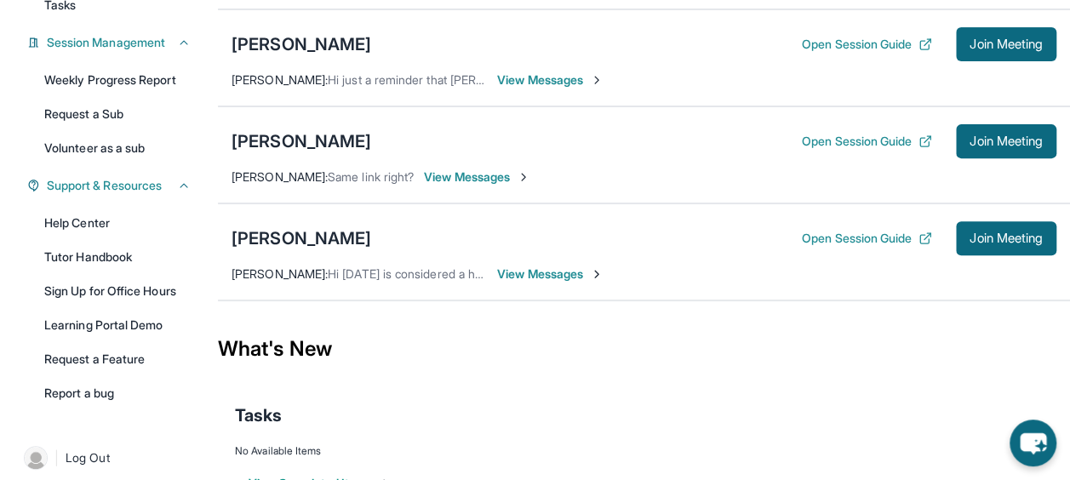
click at [530, 275] on span "View Messages" at bounding box center [550, 273] width 106 height 17
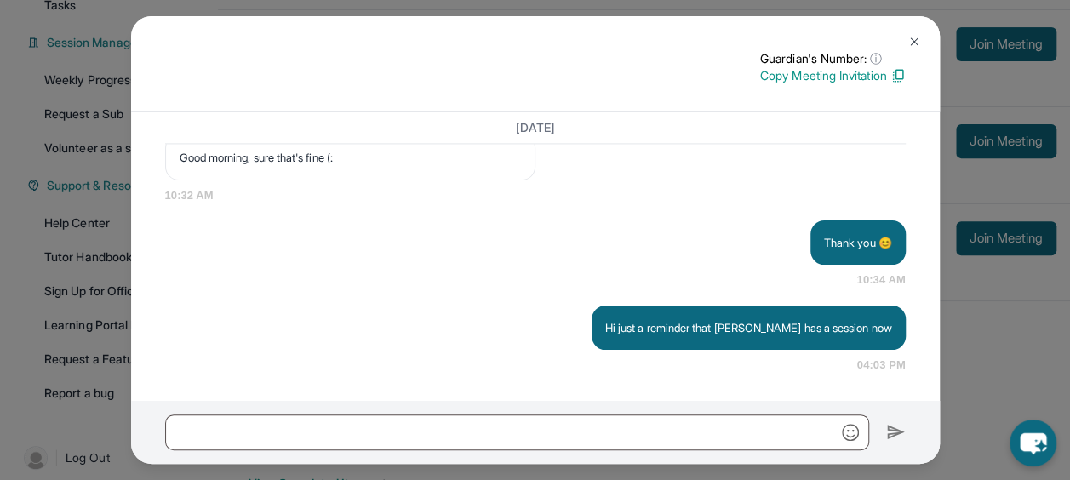
scroll to position [4630, 0]
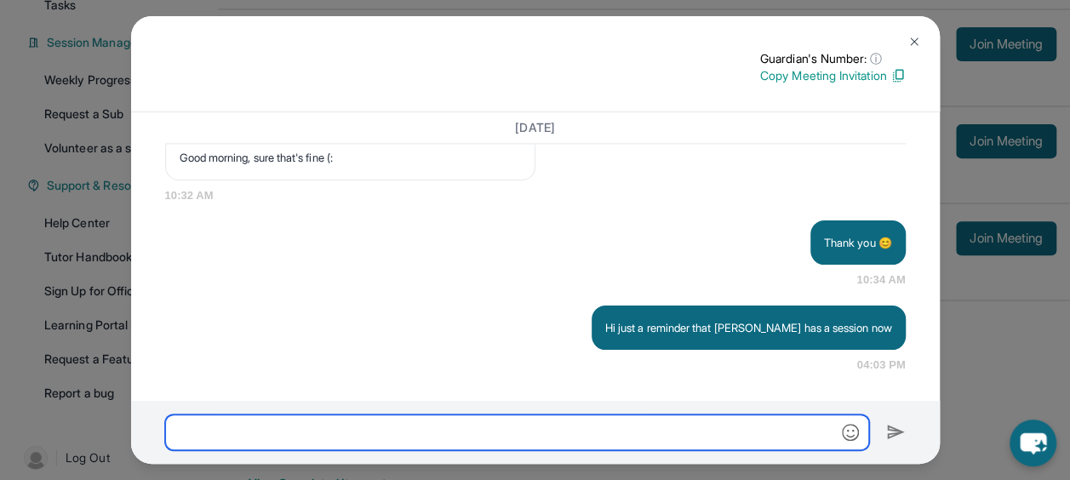
click at [713, 419] on input "text" at bounding box center [517, 432] width 704 height 36
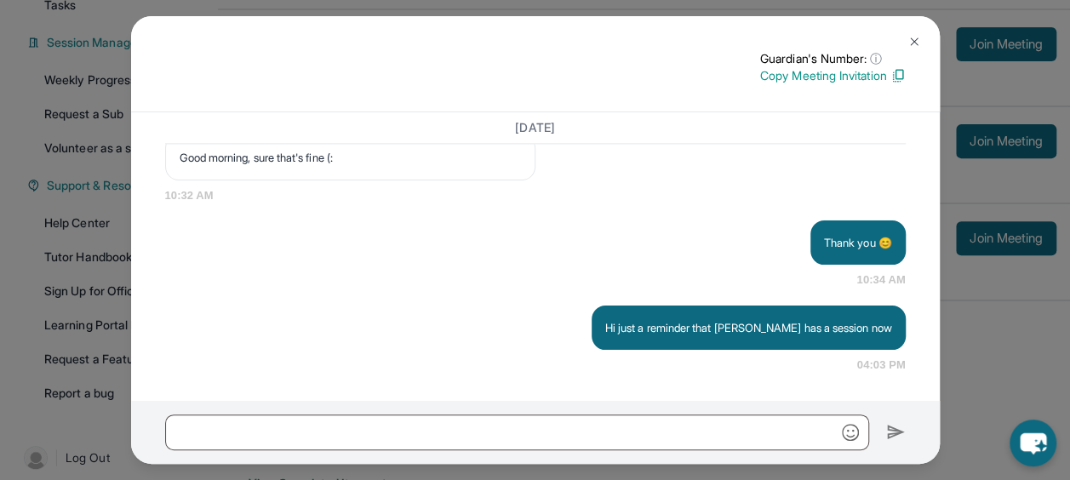
click at [905, 40] on button at bounding box center [914, 42] width 34 height 34
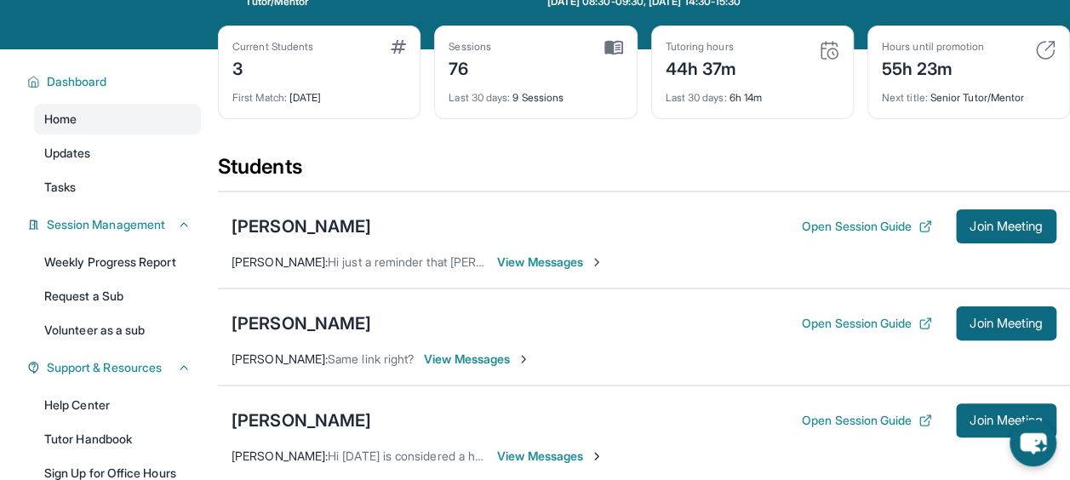
scroll to position [73, 0]
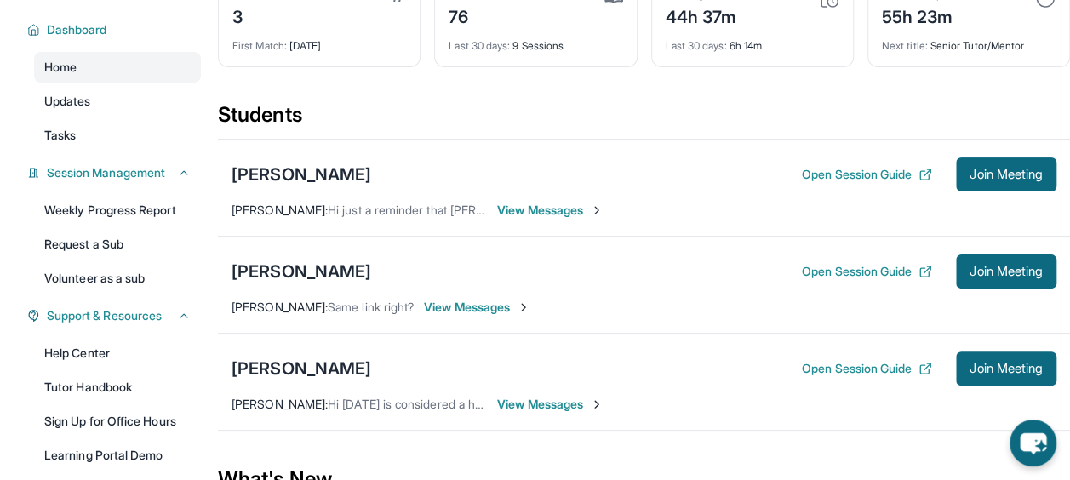
scroll to position [127, 0]
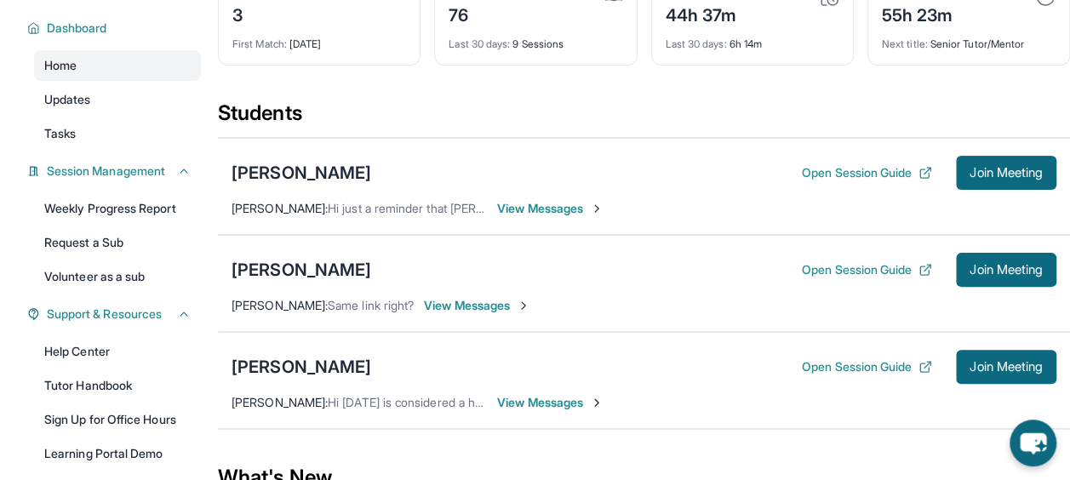
click at [546, 402] on span "View Messages" at bounding box center [550, 402] width 106 height 17
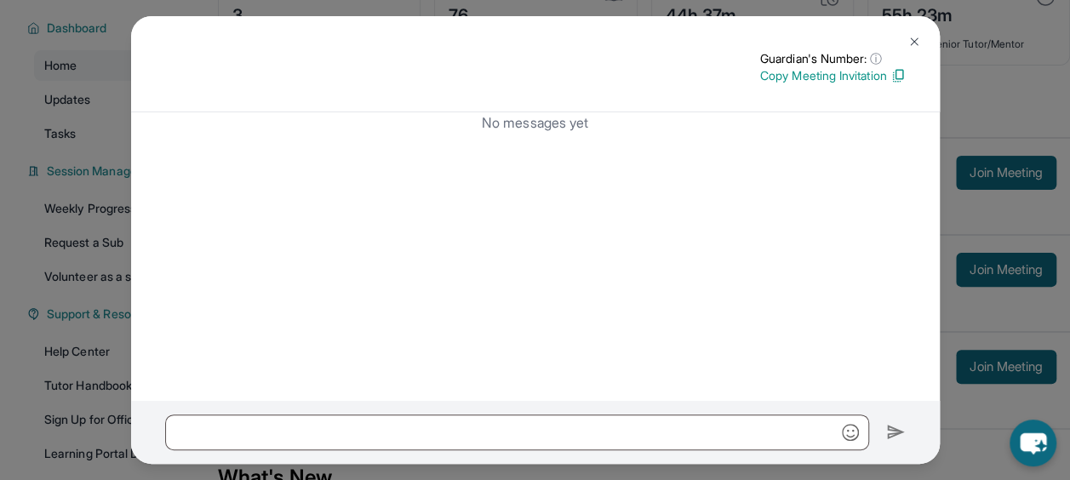
click at [907, 37] on img at bounding box center [914, 42] width 14 height 14
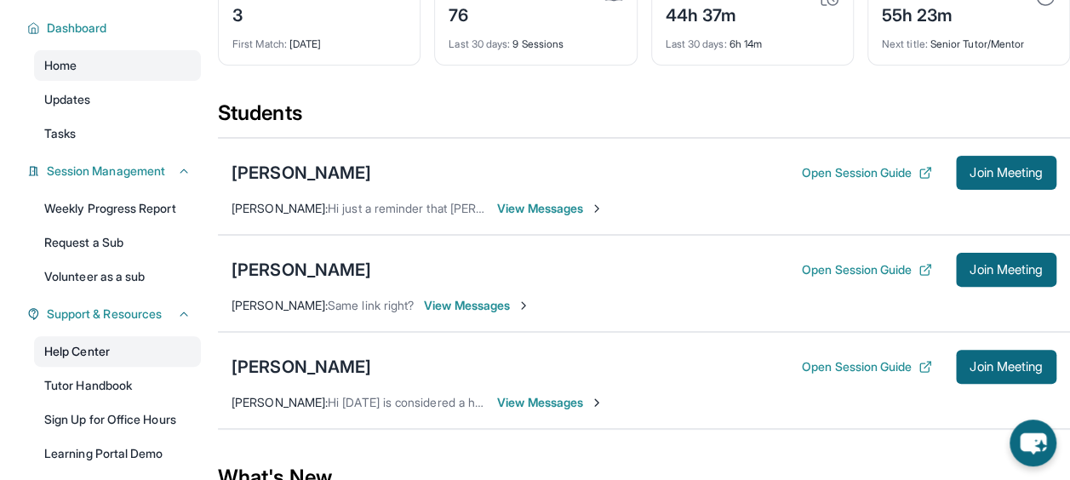
click at [97, 362] on link "Help Center" at bounding box center [117, 351] width 167 height 31
click at [541, 402] on span "View Messages" at bounding box center [550, 402] width 106 height 17
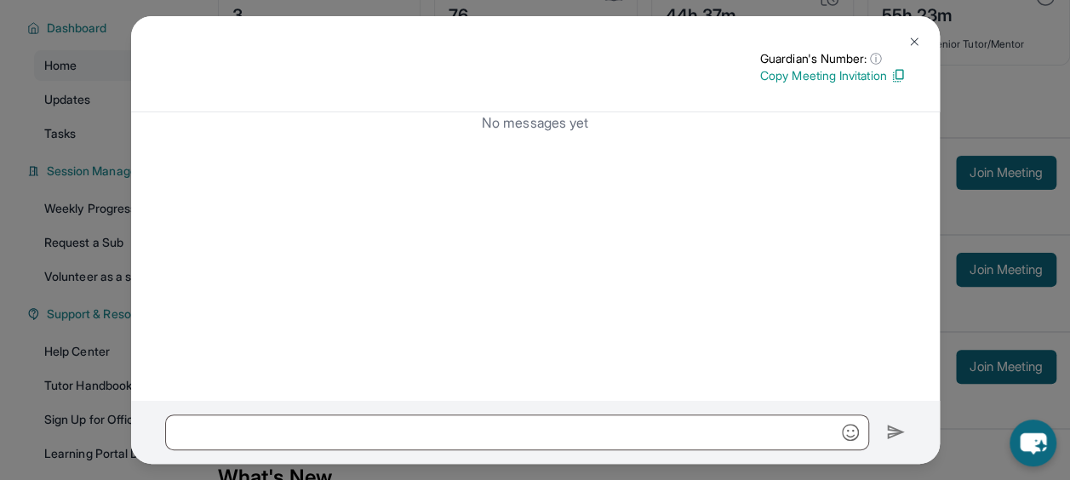
click at [907, 36] on img at bounding box center [914, 42] width 14 height 14
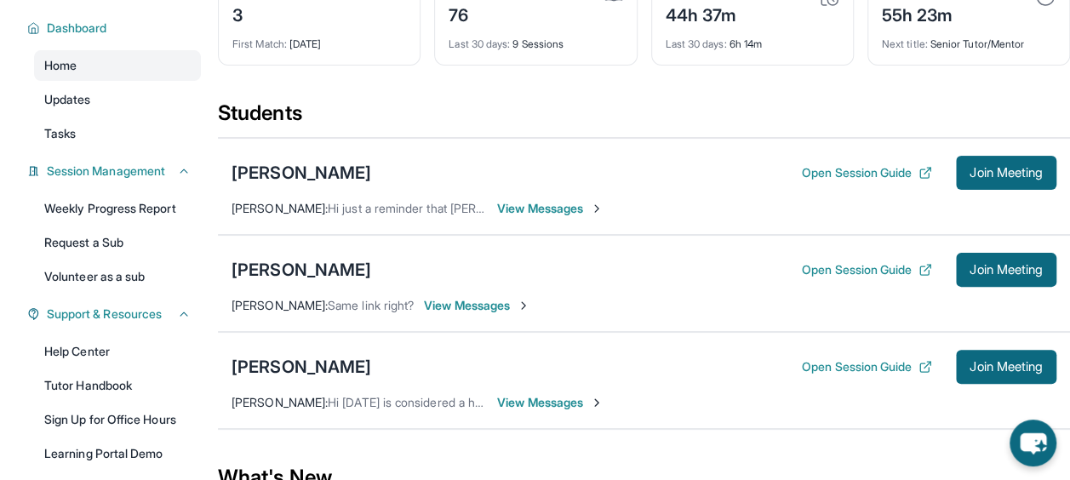
click at [558, 388] on div "[PERSON_NAME] Open Session Guide Join Meeting [PERSON_NAME] : Hi [DATE] is cons…" at bounding box center [644, 380] width 852 height 97
click at [549, 396] on span "View Messages" at bounding box center [550, 402] width 106 height 17
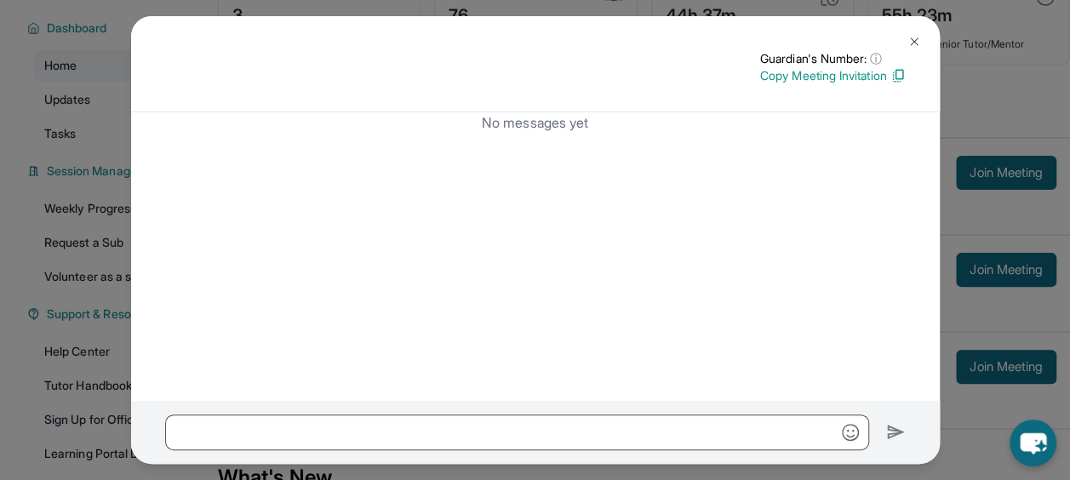
click at [919, 32] on button at bounding box center [914, 42] width 34 height 34
